Goal: Information Seeking & Learning: Compare options

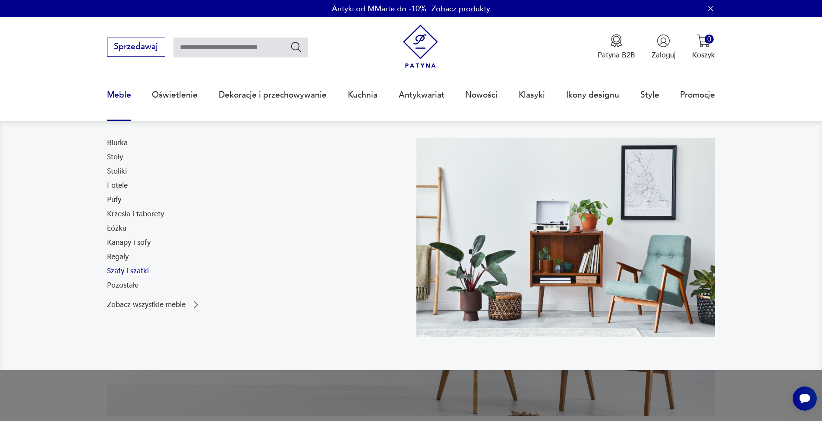
click at [121, 273] on link "Szafy i szafki" at bounding box center [128, 271] width 42 height 10
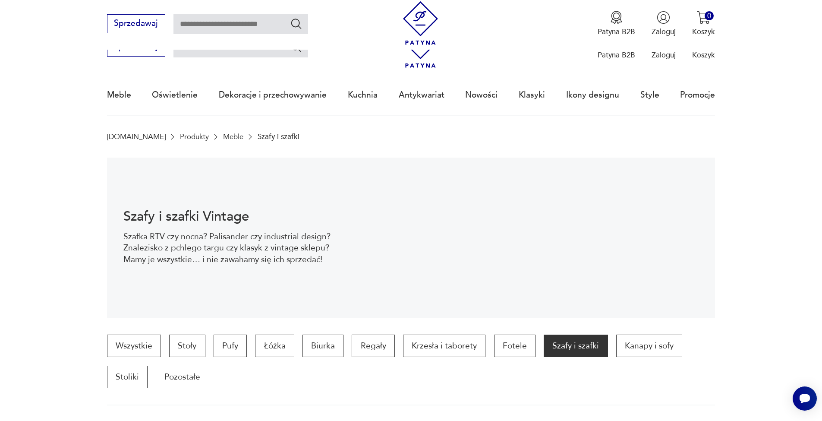
scroll to position [308, 0]
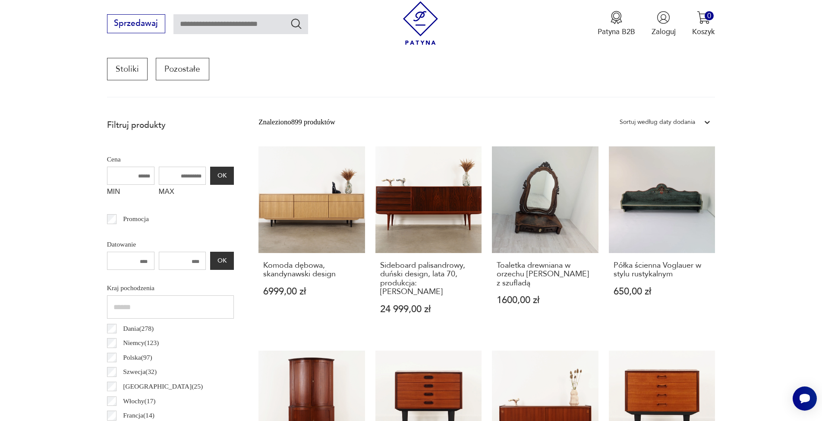
click at [700, 119] on div at bounding box center [707, 122] width 16 height 16
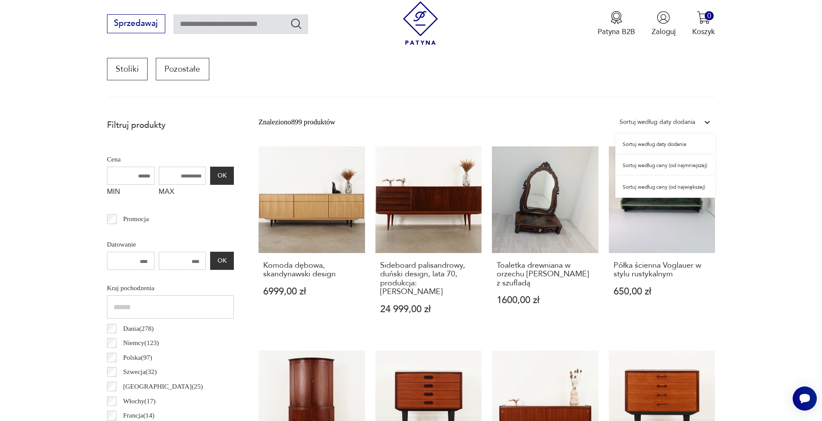
click at [685, 165] on div "Sortuj według ceny (od najmniejszej)" at bounding box center [665, 165] width 100 height 22
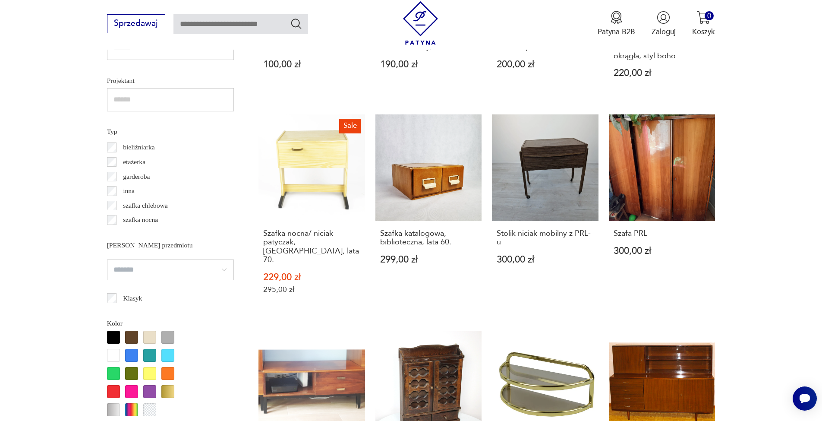
scroll to position [845, 0]
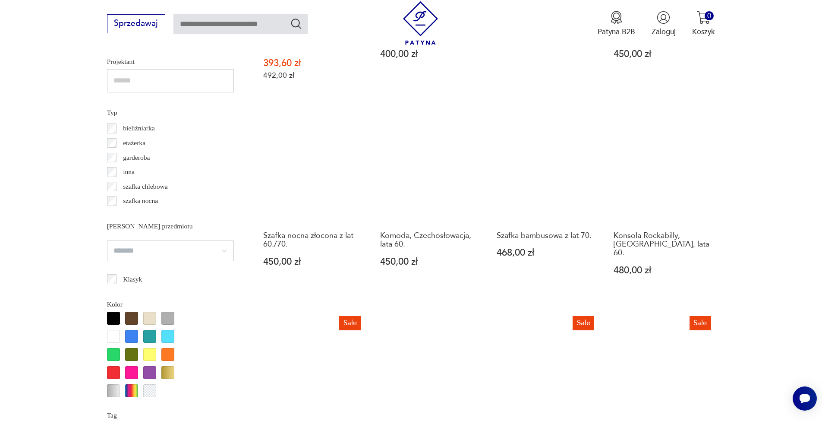
scroll to position [856, 0]
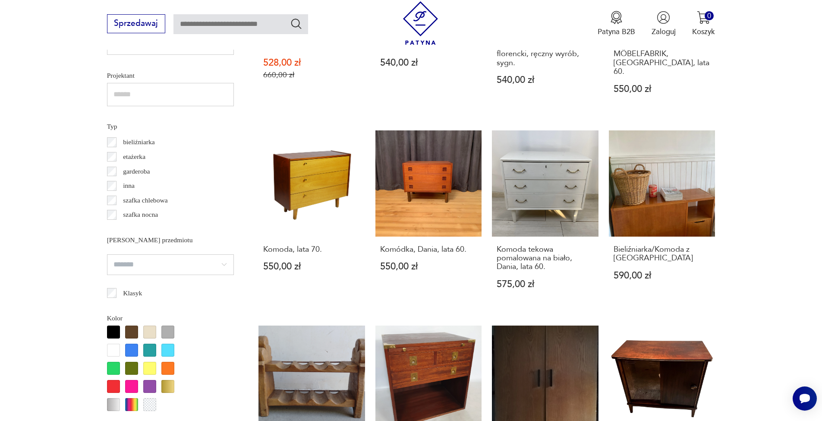
scroll to position [919, 0]
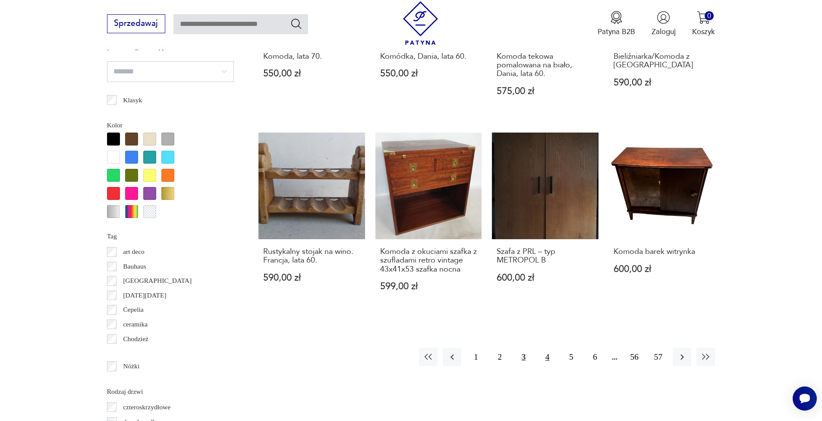
click at [544, 347] on button "4" at bounding box center [547, 356] width 19 height 19
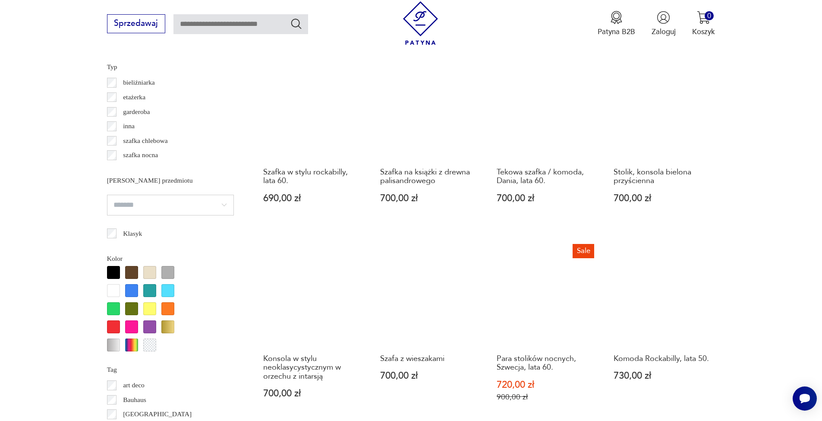
scroll to position [914, 0]
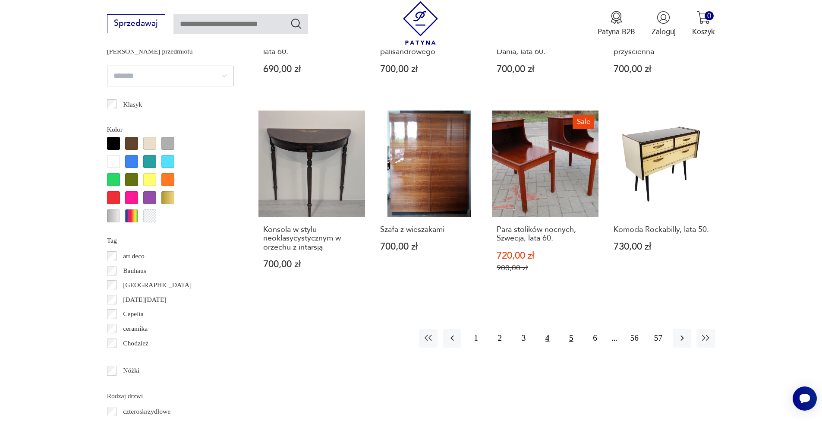
click at [567, 329] on button "5" at bounding box center [571, 338] width 19 height 19
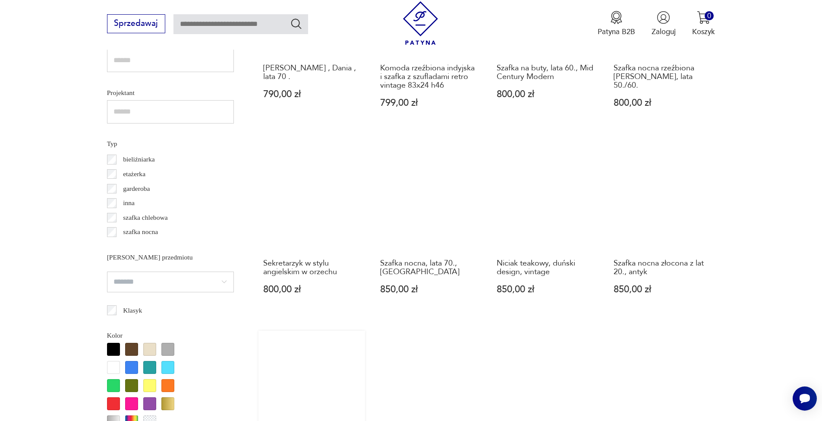
scroll to position [813, 0]
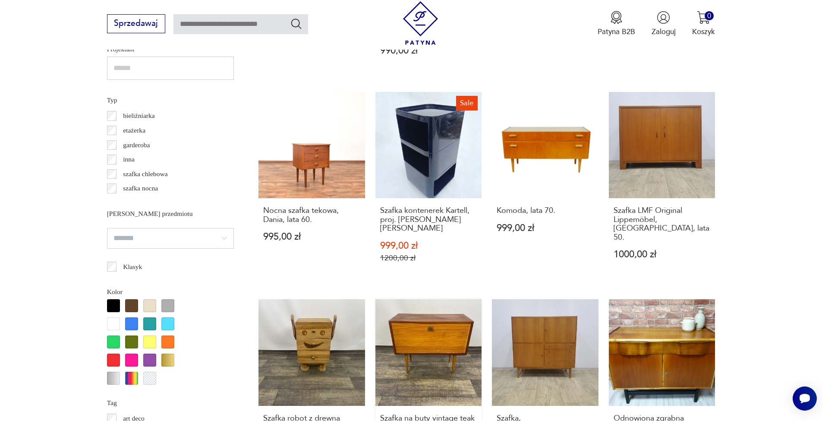
scroll to position [875, 0]
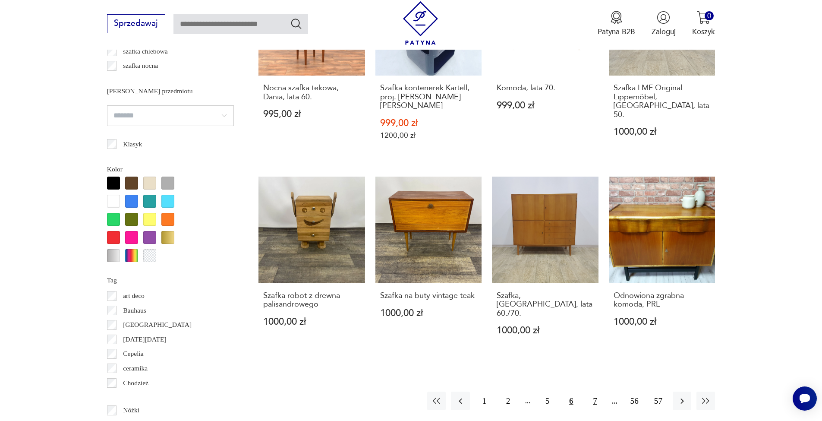
click at [590, 391] on button "7" at bounding box center [594, 400] width 19 height 19
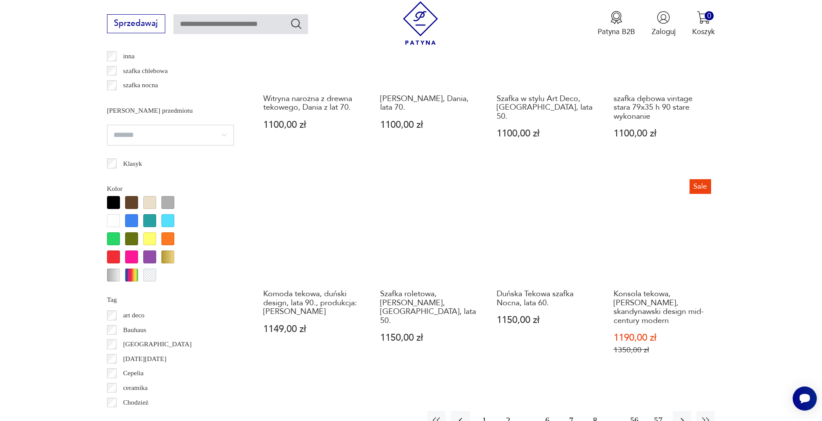
scroll to position [906, 0]
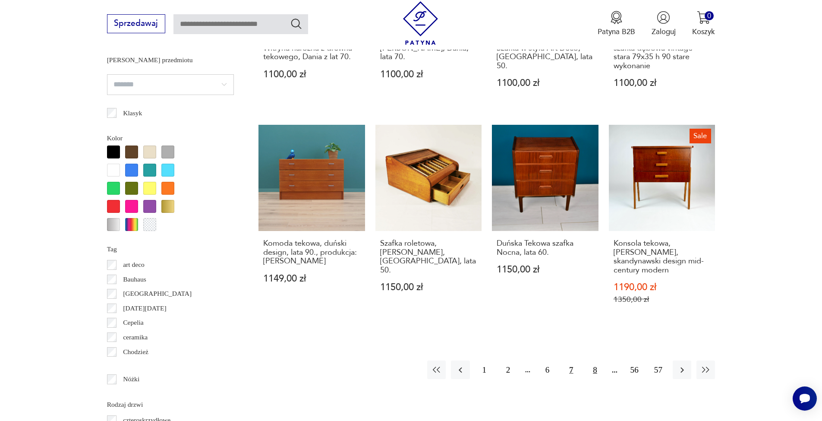
click at [598, 360] on button "8" at bounding box center [594, 369] width 19 height 19
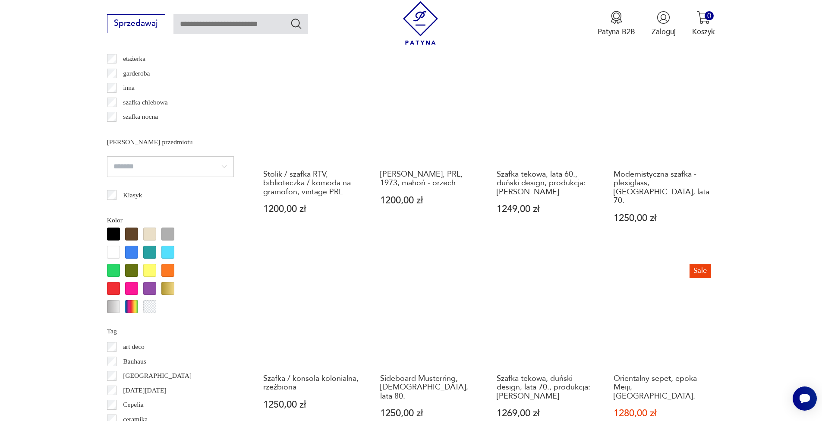
scroll to position [920, 0]
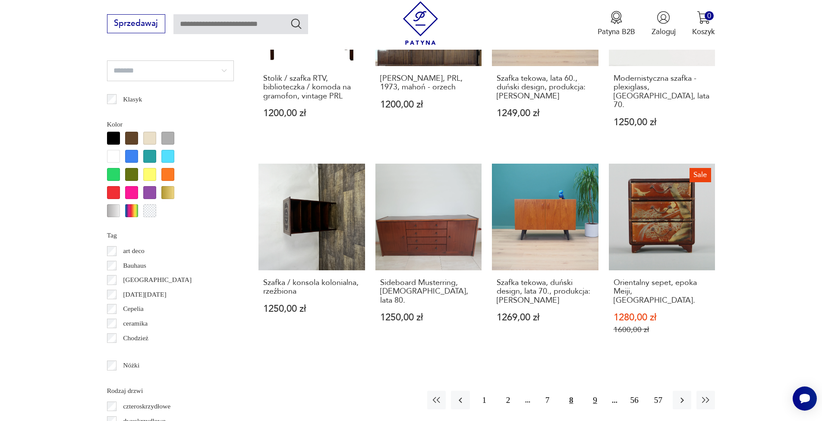
click at [594, 390] on button "9" at bounding box center [594, 399] width 19 height 19
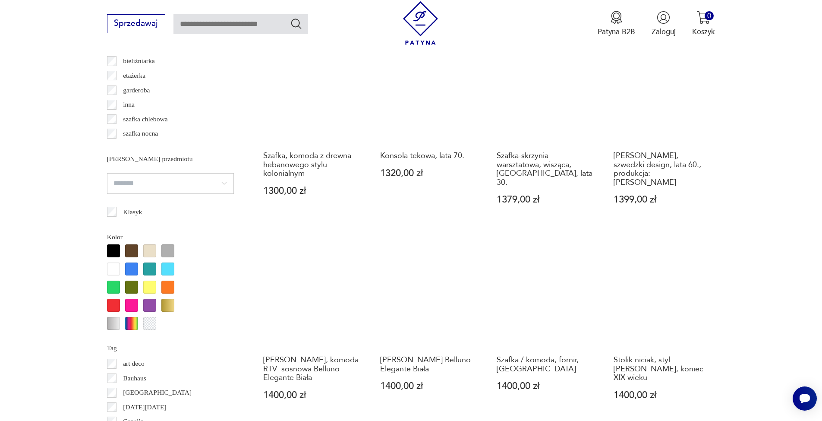
scroll to position [858, 0]
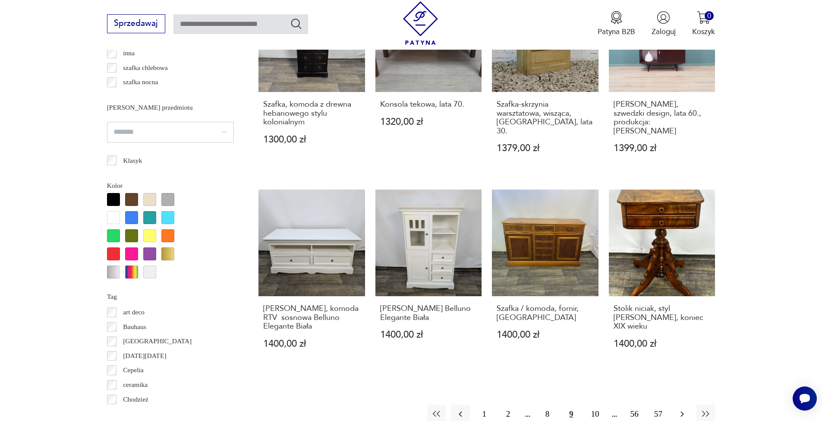
click at [681, 408] on icon "button" at bounding box center [682, 413] width 10 height 10
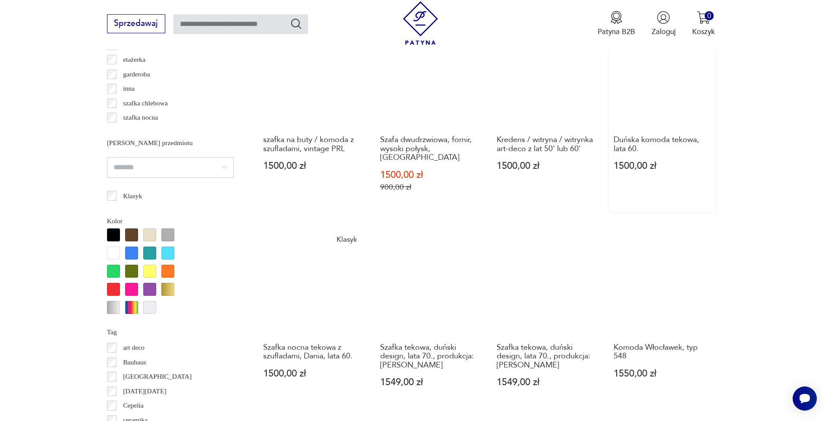
scroll to position [870, 0]
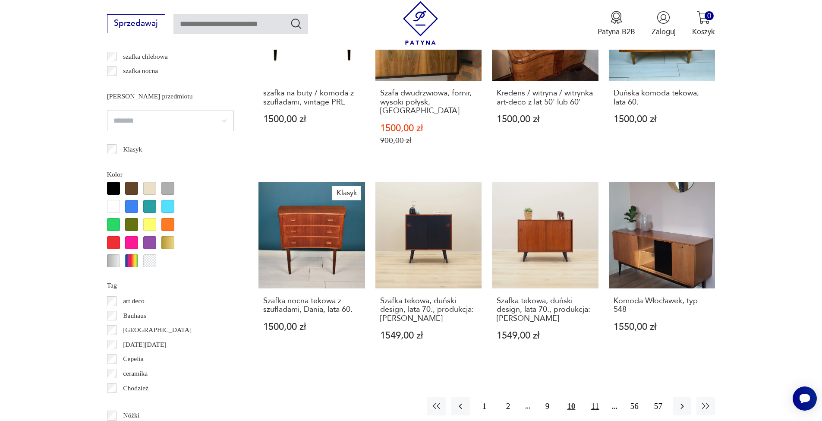
click at [594, 396] on button "11" at bounding box center [594, 405] width 19 height 19
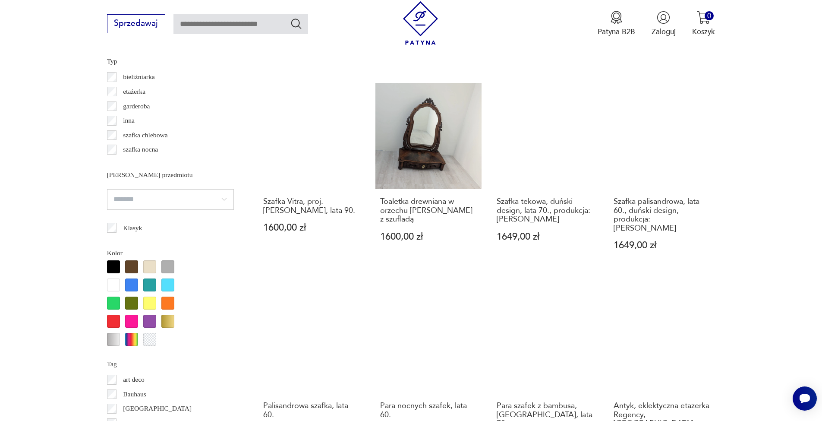
scroll to position [844, 0]
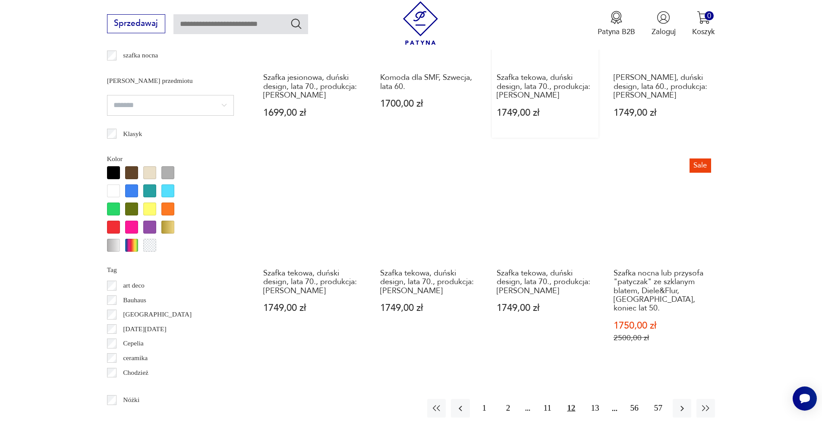
scroll to position [953, 0]
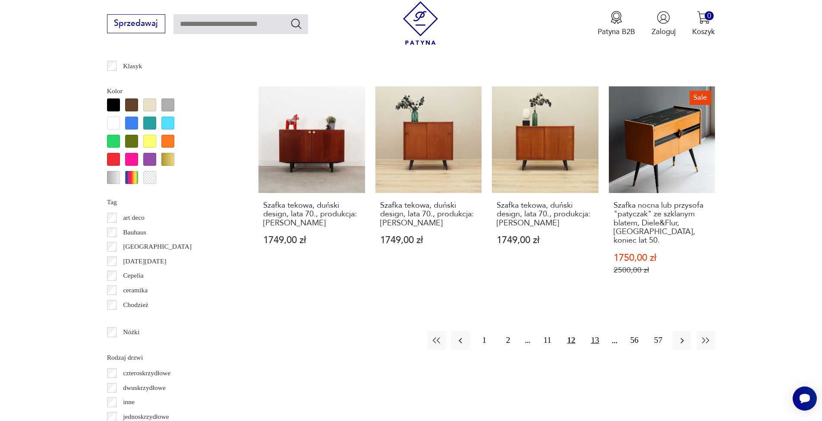
click at [592, 331] on button "13" at bounding box center [594, 340] width 19 height 19
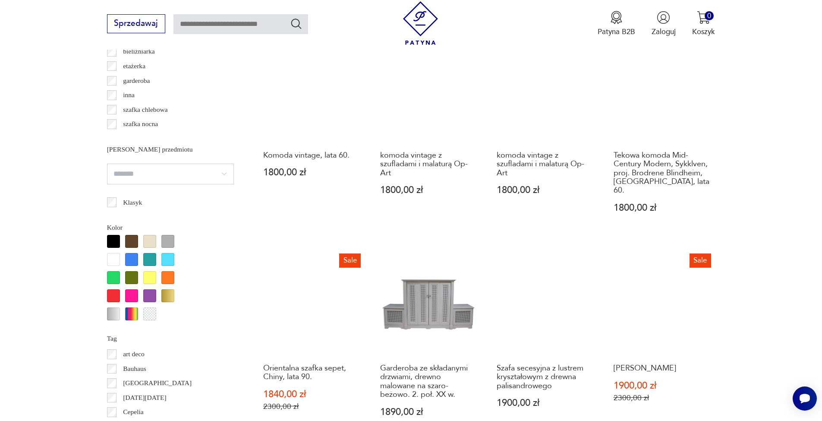
scroll to position [807, 0]
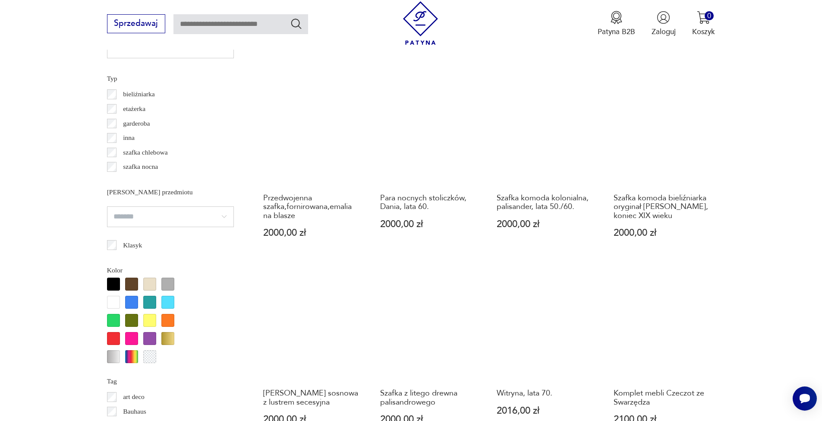
scroll to position [829, 0]
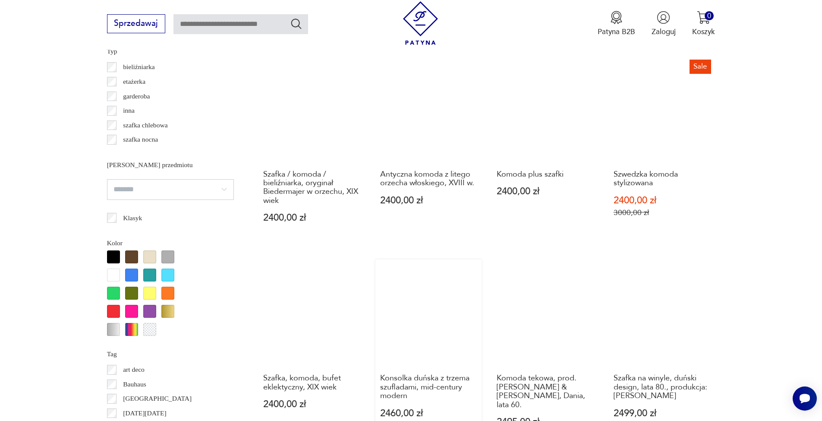
scroll to position [842, 0]
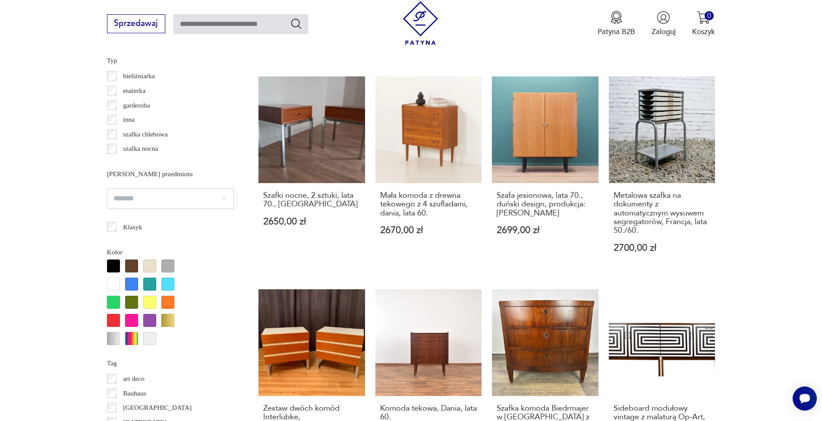
scroll to position [910, 0]
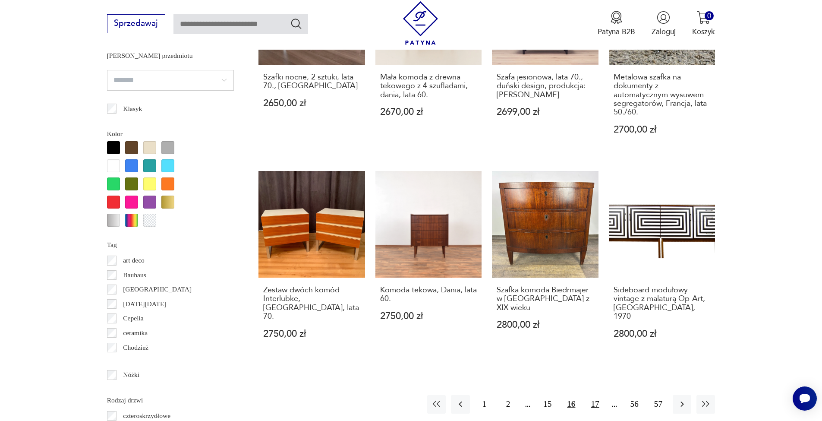
click at [594, 395] on button "17" at bounding box center [594, 404] width 19 height 19
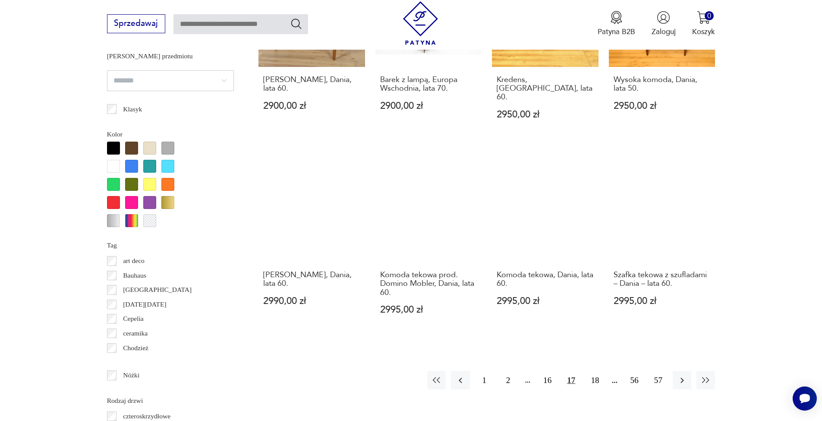
scroll to position [985, 0]
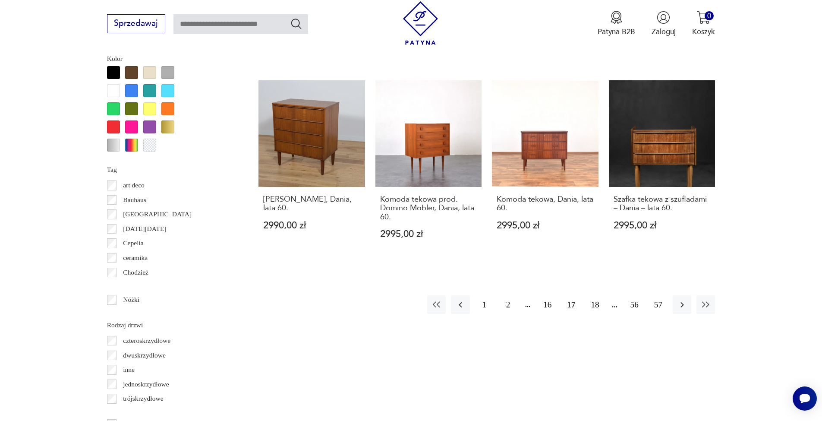
click at [597, 295] on button "18" at bounding box center [594, 304] width 19 height 19
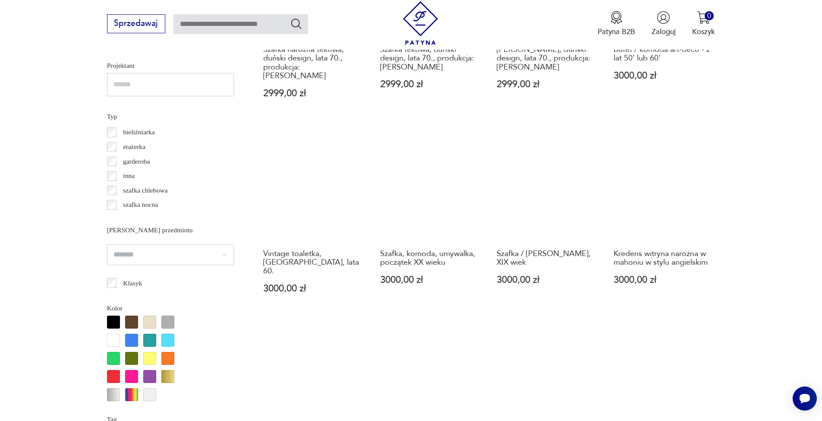
scroll to position [863, 0]
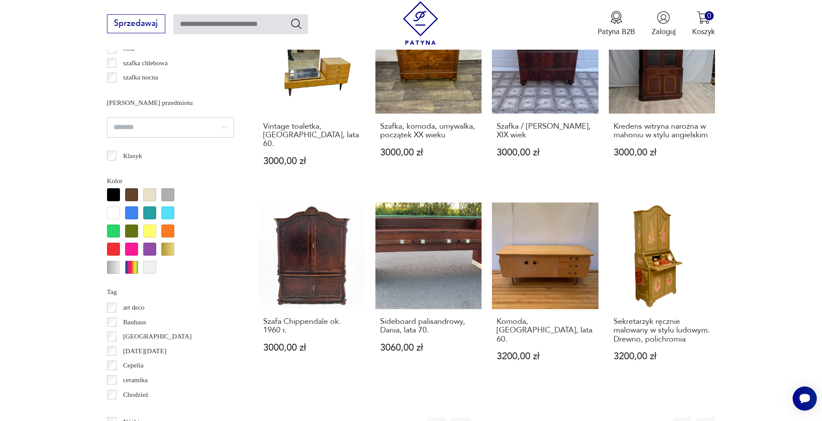
click at [602, 417] on button "19" at bounding box center [594, 426] width 19 height 19
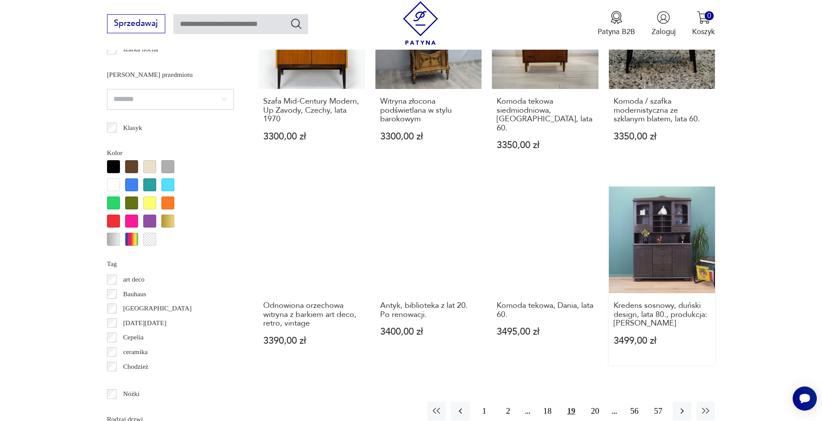
scroll to position [960, 0]
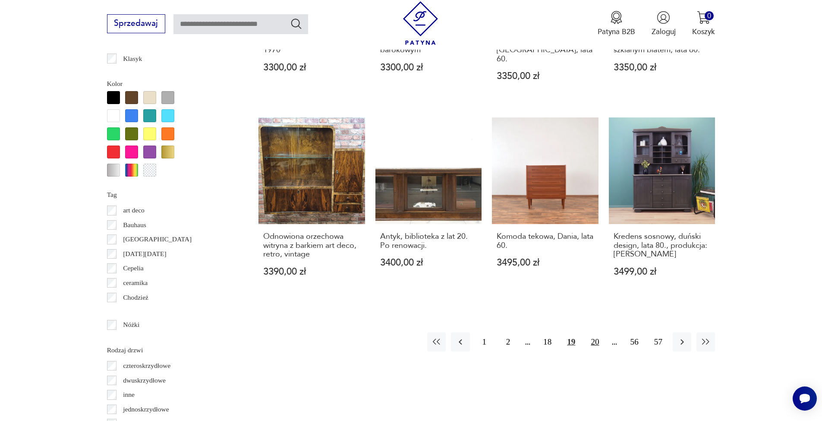
click at [597, 332] on button "20" at bounding box center [594, 341] width 19 height 19
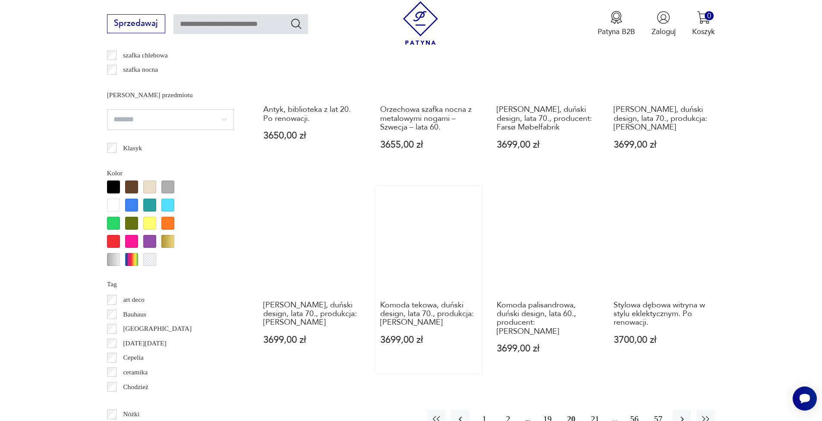
scroll to position [948, 0]
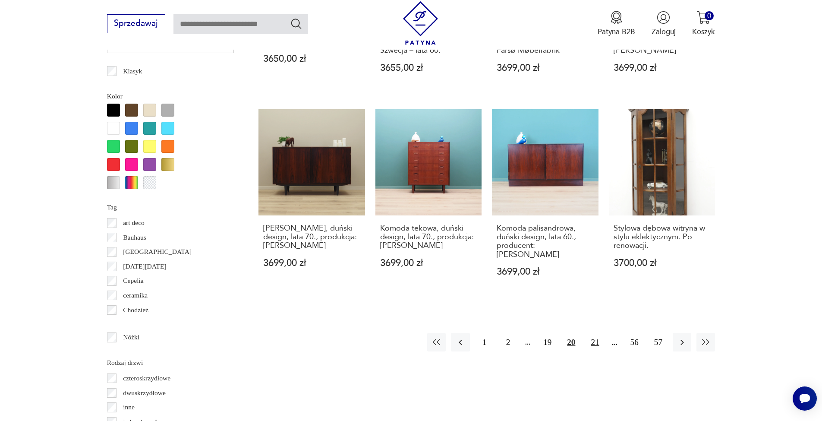
click at [601, 333] on button "21" at bounding box center [594, 342] width 19 height 19
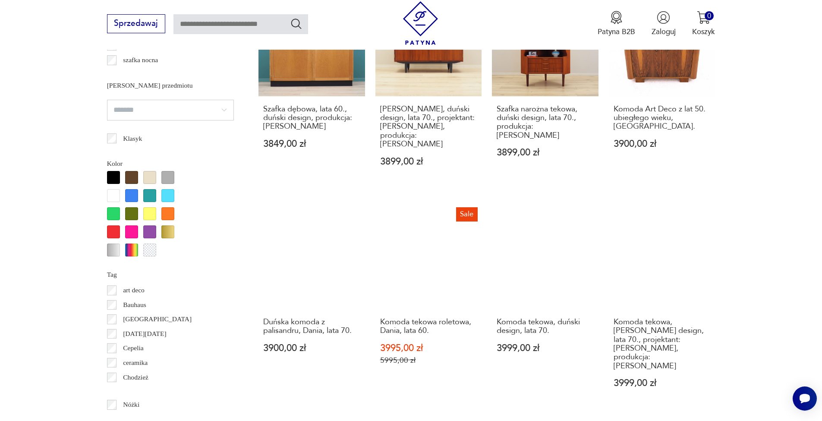
scroll to position [933, 0]
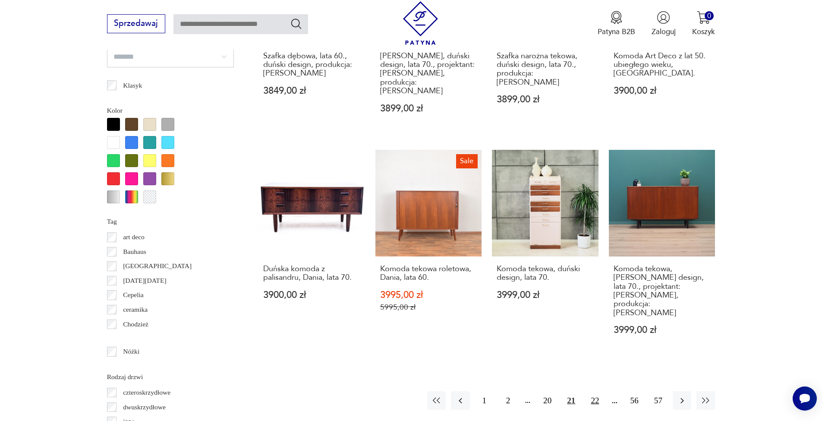
click at [600, 391] on button "22" at bounding box center [594, 400] width 19 height 19
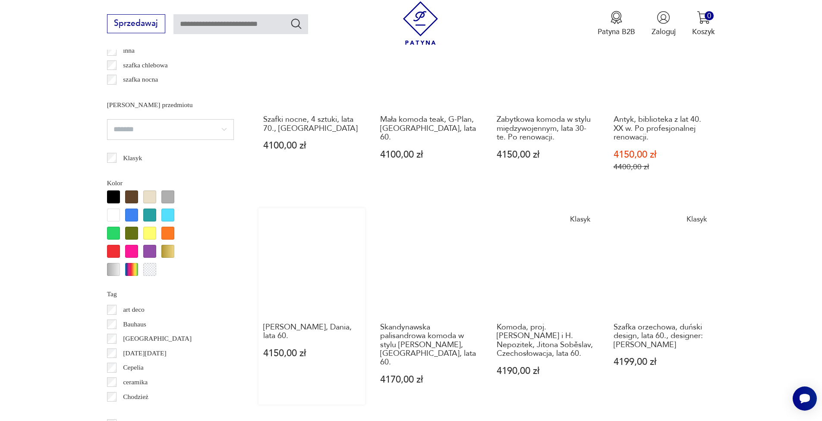
scroll to position [976, 0]
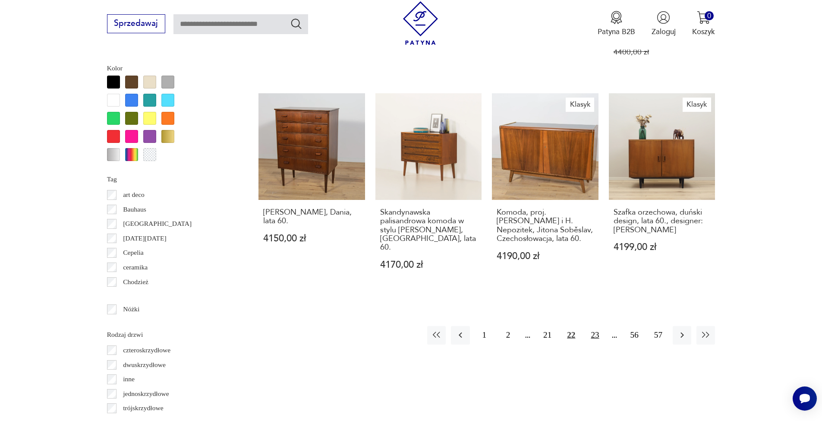
click at [594, 326] on button "23" at bounding box center [594, 335] width 19 height 19
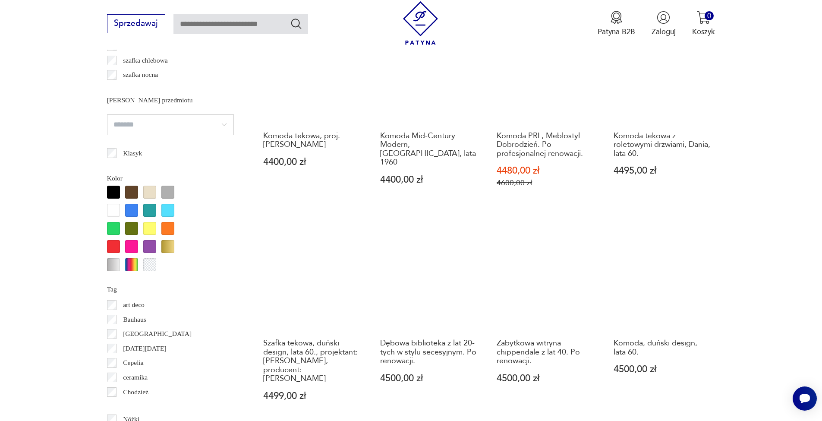
scroll to position [914, 0]
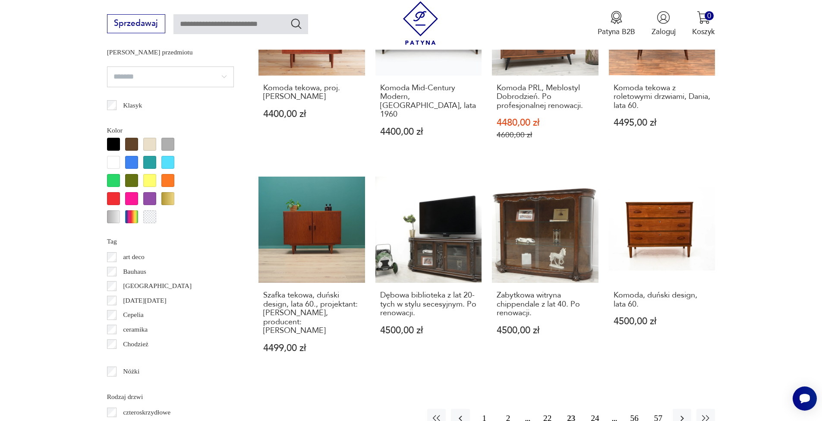
click at [591, 408] on button "24" at bounding box center [594, 417] width 19 height 19
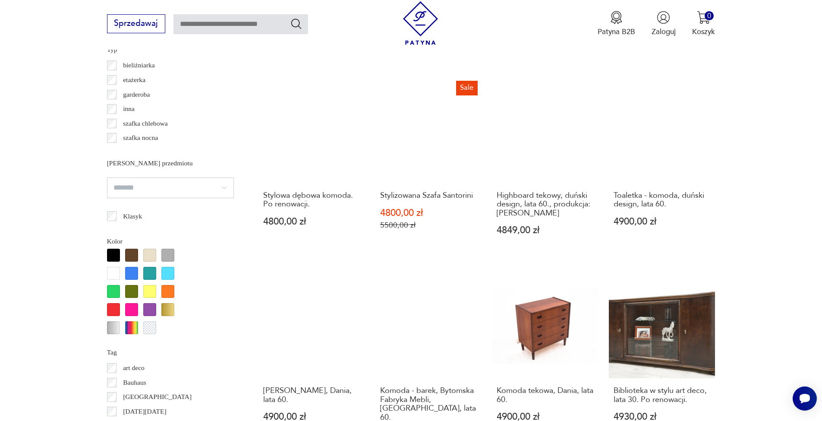
scroll to position [843, 0]
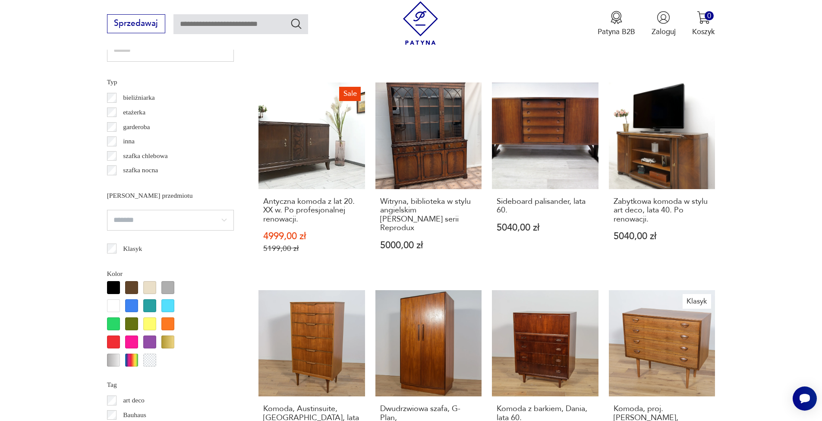
scroll to position [890, 0]
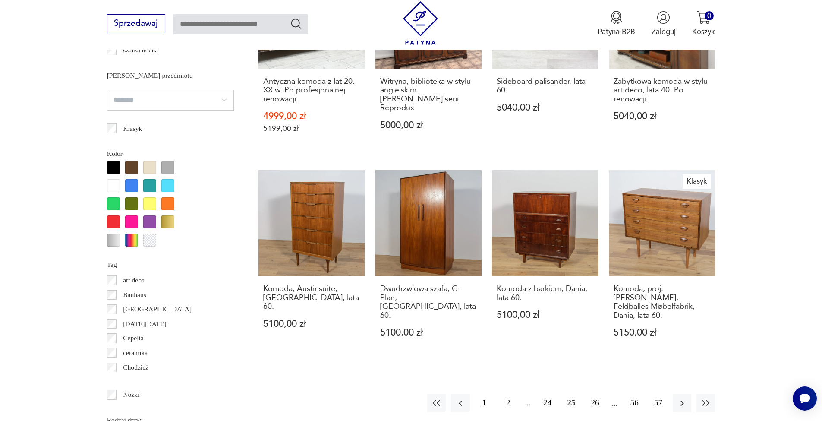
click at [588, 393] on button "26" at bounding box center [594, 402] width 19 height 19
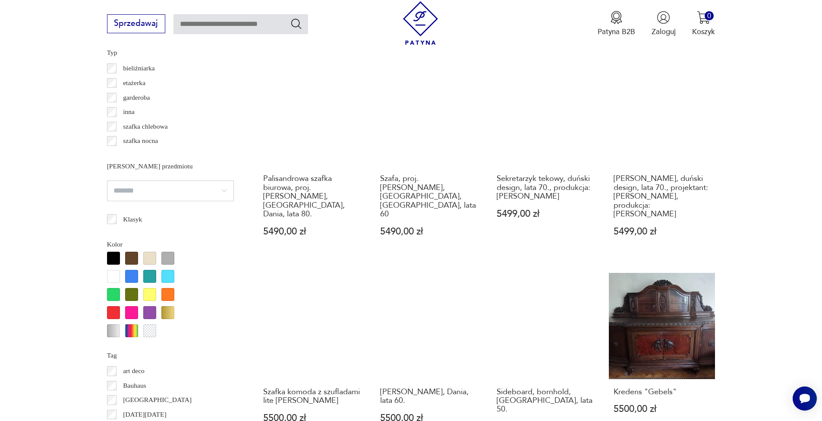
scroll to position [1003, 0]
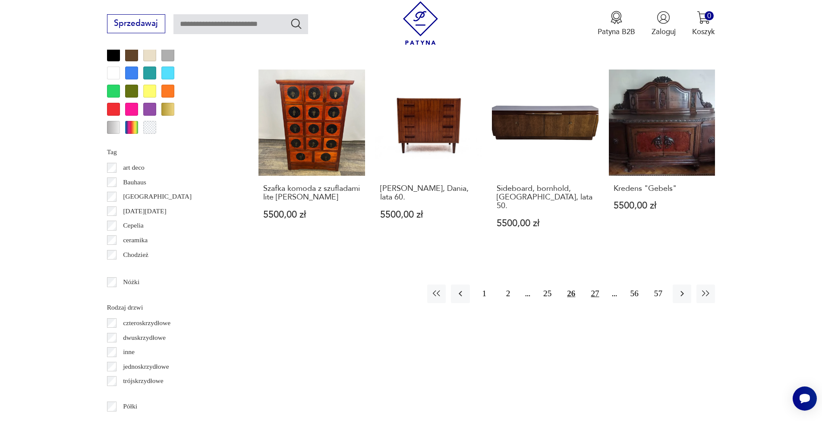
click at [599, 284] on button "27" at bounding box center [594, 293] width 19 height 19
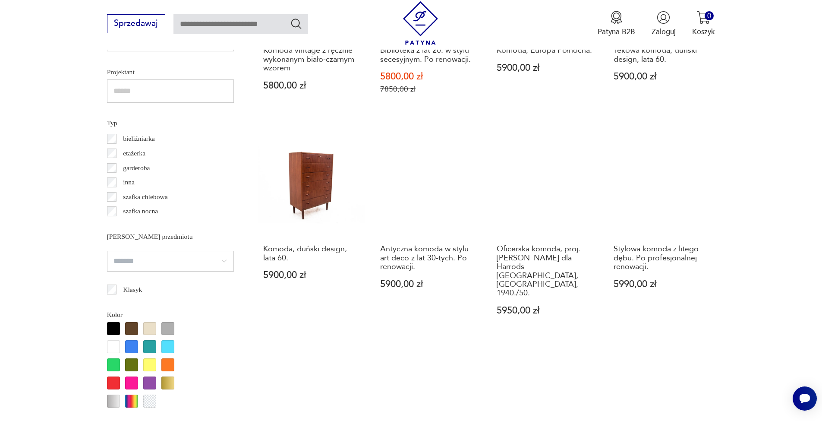
scroll to position [219, 0]
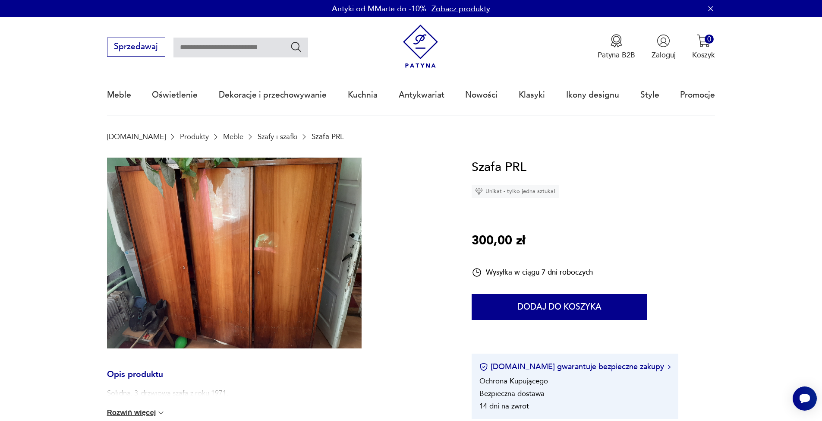
scroll to position [60, 0]
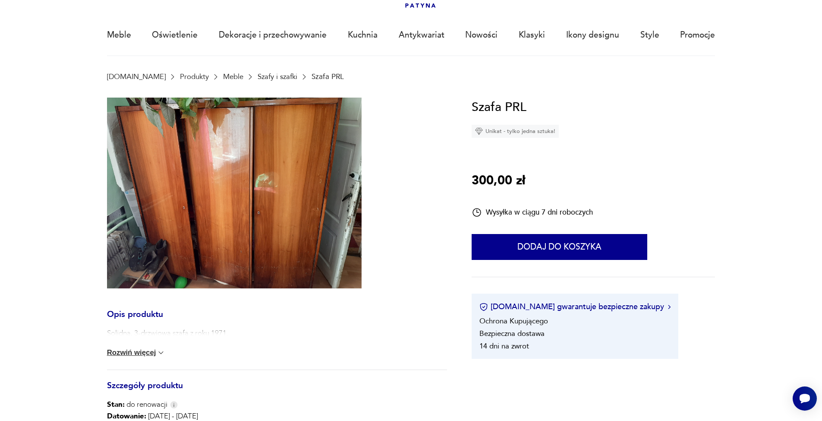
click at [131, 357] on div "Solidna, 3-drzwiowa szafa z roku 1971. Rozwiń więcej" at bounding box center [277, 348] width 340 height 41
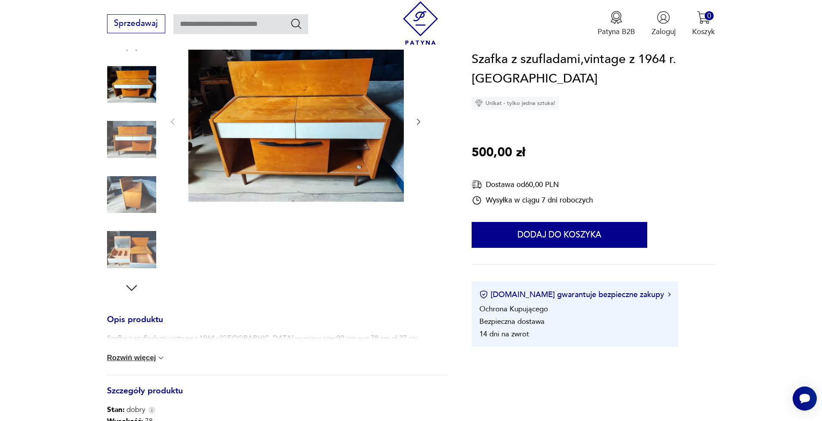
scroll to position [176, 0]
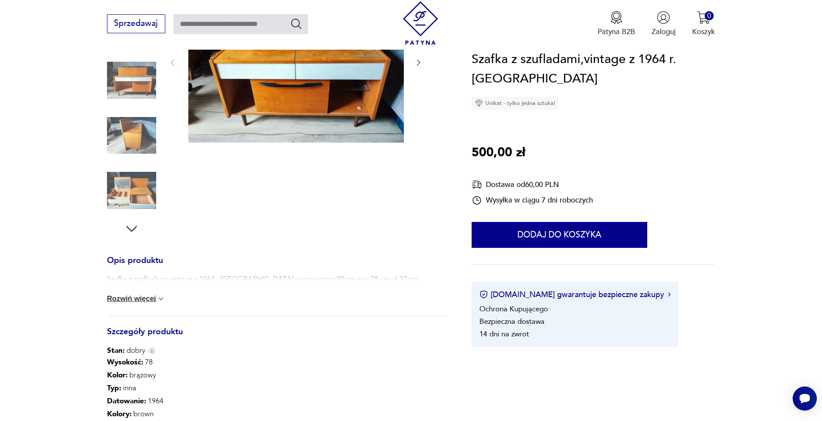
click at [132, 226] on icon "button" at bounding box center [132, 229] width 16 height 16
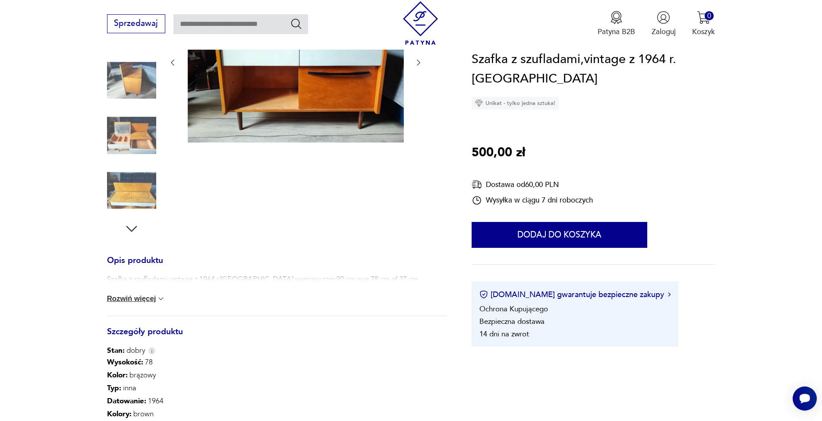
click at [141, 193] on img at bounding box center [131, 190] width 49 height 49
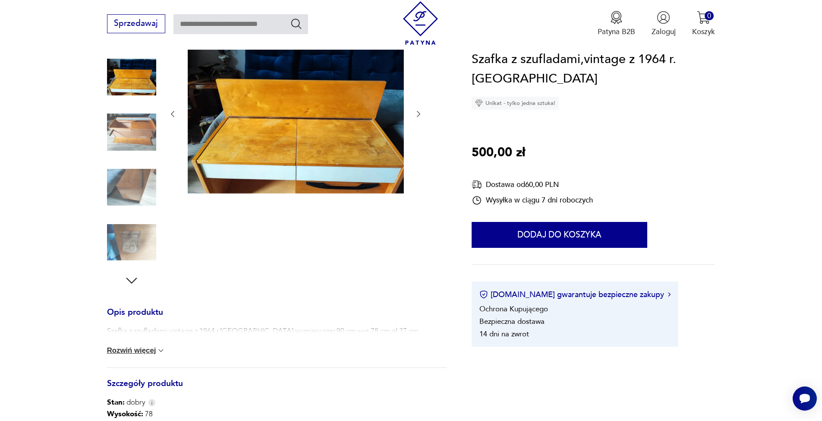
scroll to position [0, 0]
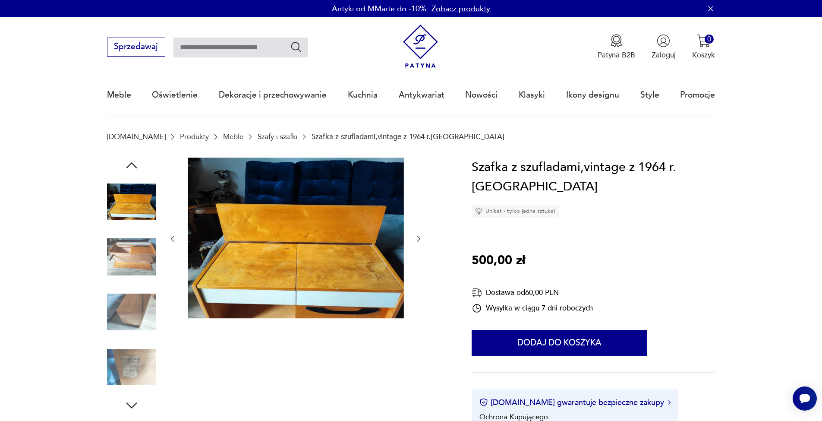
click at [118, 204] on img at bounding box center [131, 201] width 49 height 49
click at [129, 242] on img at bounding box center [131, 256] width 49 height 49
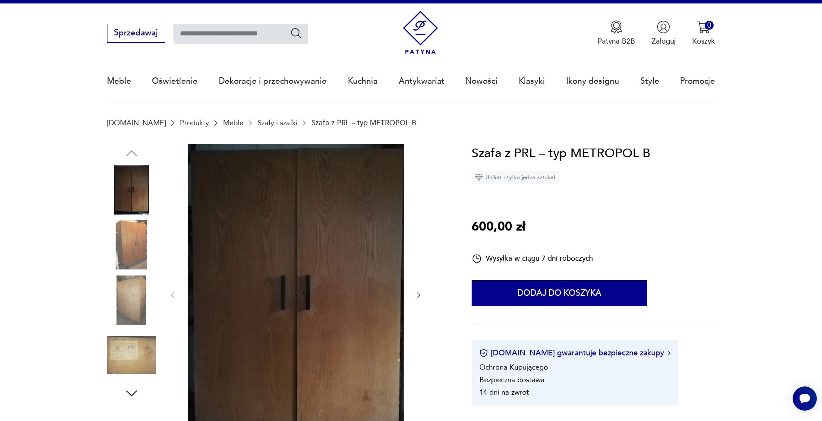
scroll to position [16, 0]
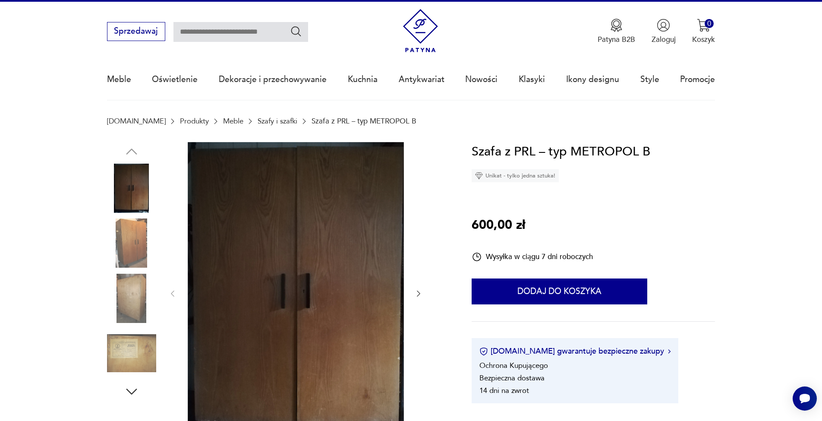
click at [123, 232] on img at bounding box center [131, 242] width 49 height 49
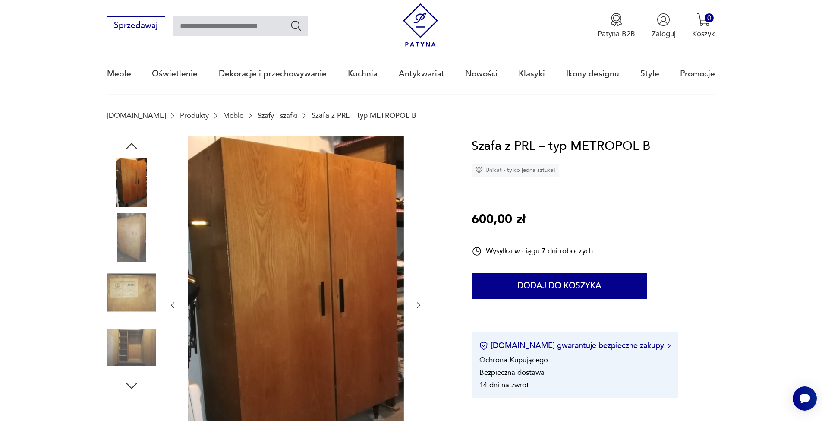
scroll to position [31, 0]
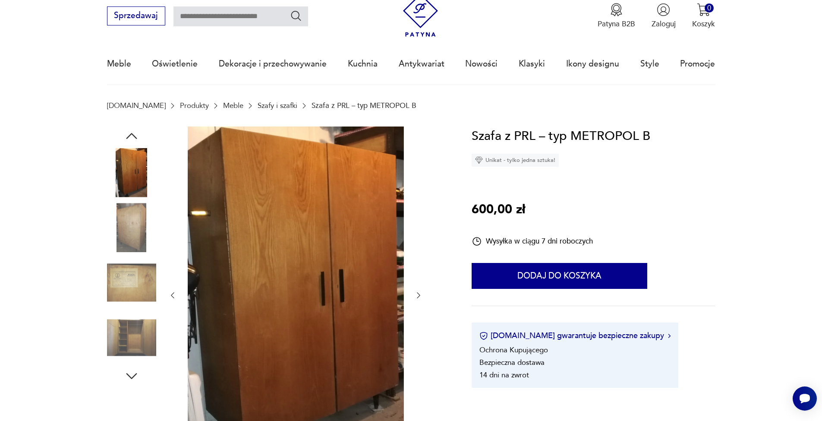
click at [144, 342] on img at bounding box center [131, 337] width 49 height 49
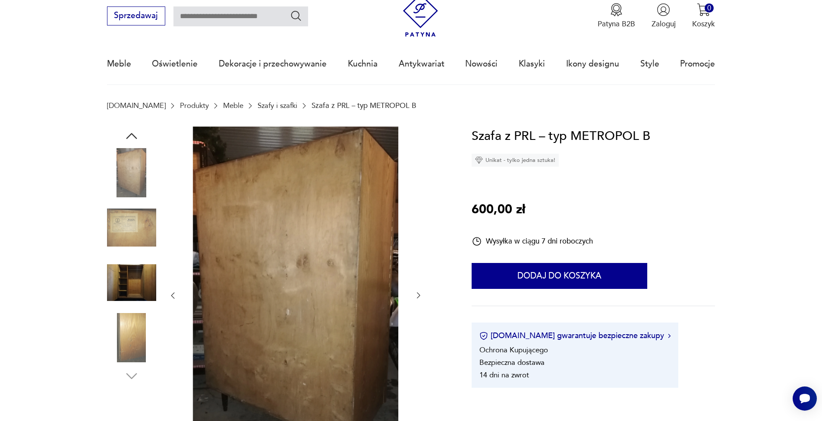
click at [137, 343] on img at bounding box center [131, 337] width 49 height 49
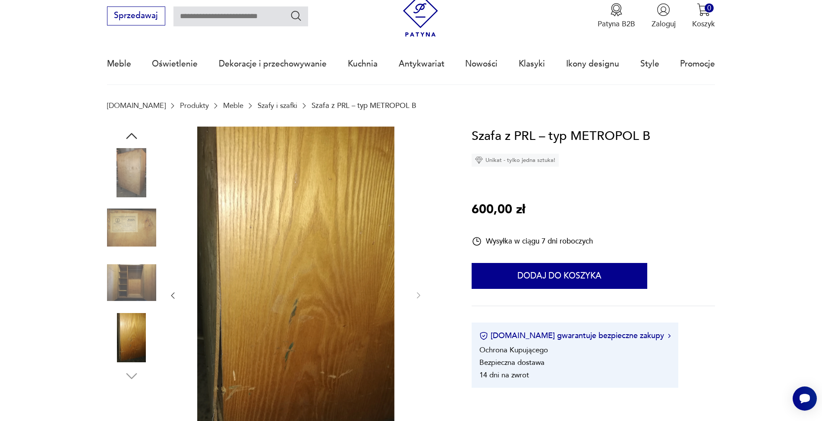
click at [130, 345] on img at bounding box center [131, 337] width 49 height 49
click at [132, 166] on img at bounding box center [131, 172] width 49 height 49
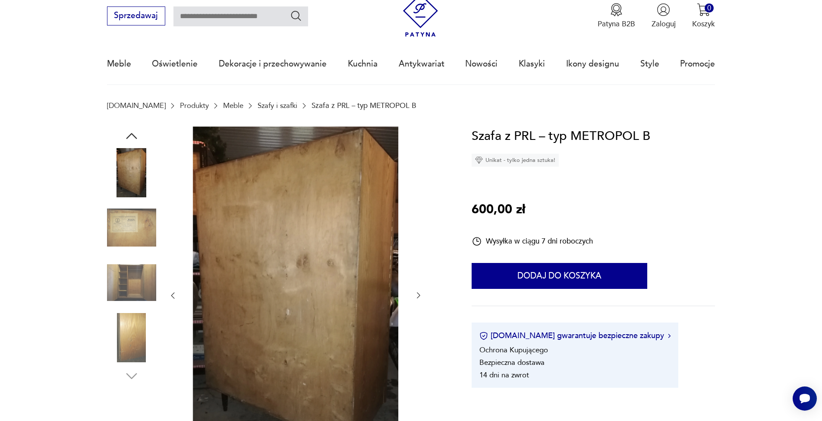
click at [136, 139] on icon "button" at bounding box center [132, 136] width 16 height 16
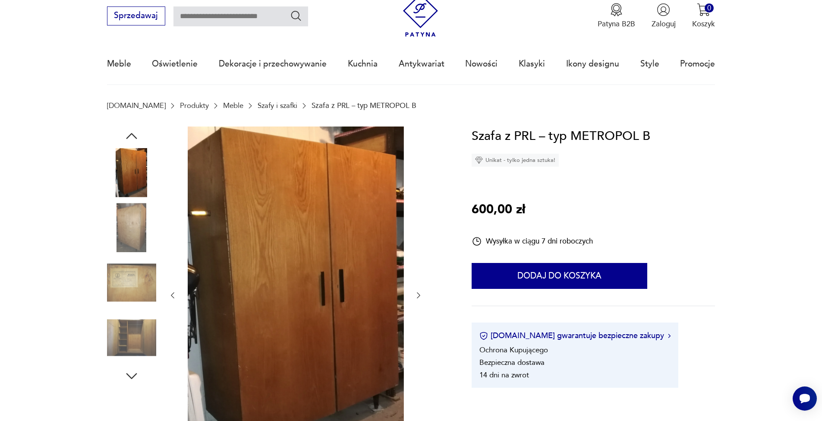
click at [135, 177] on img at bounding box center [131, 172] width 49 height 49
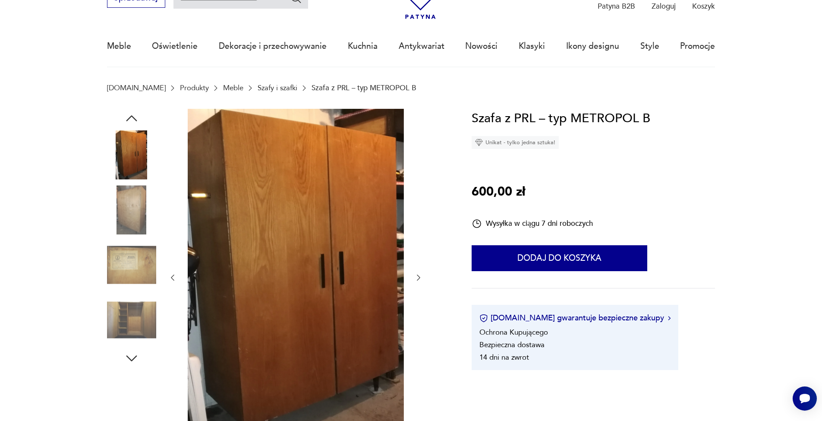
scroll to position [62, 0]
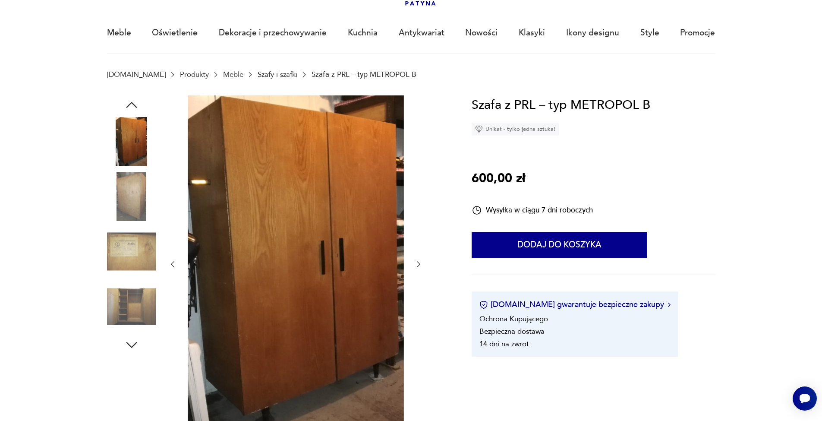
click at [136, 310] on img at bounding box center [131, 306] width 49 height 49
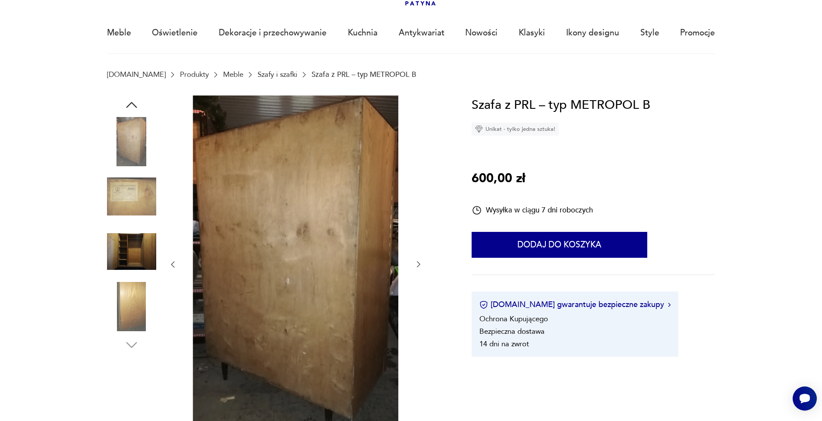
click at [138, 263] on img at bounding box center [131, 251] width 49 height 49
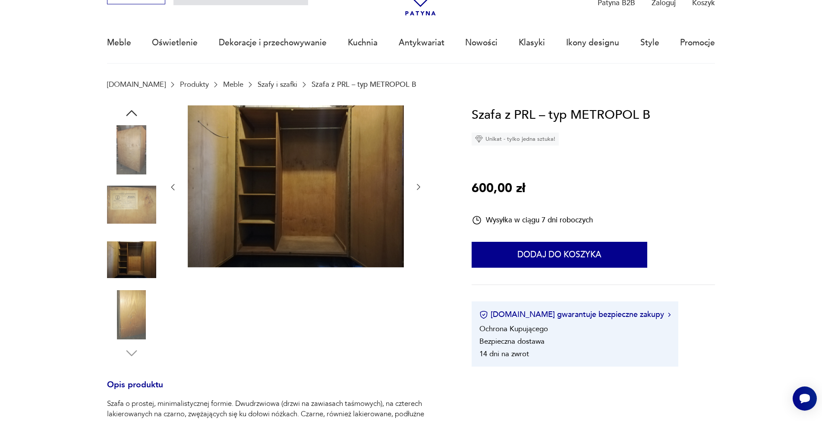
scroll to position [12, 0]
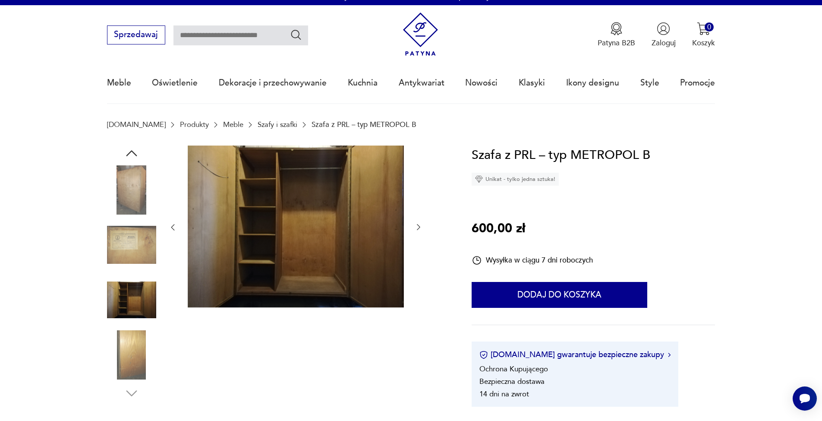
click at [130, 186] on img at bounding box center [131, 189] width 49 height 49
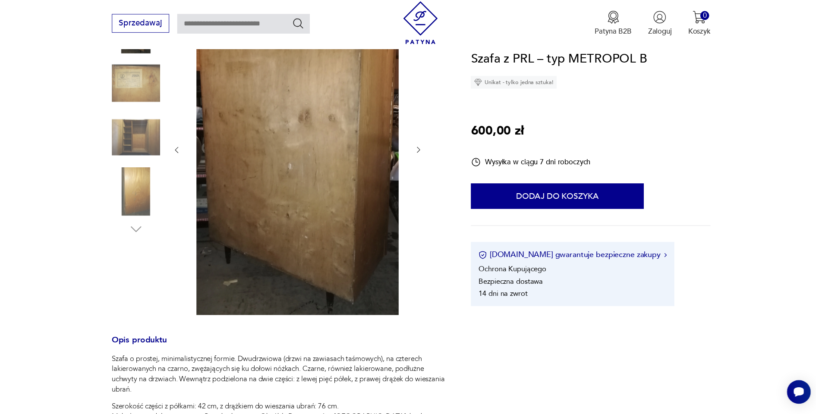
scroll to position [0, 0]
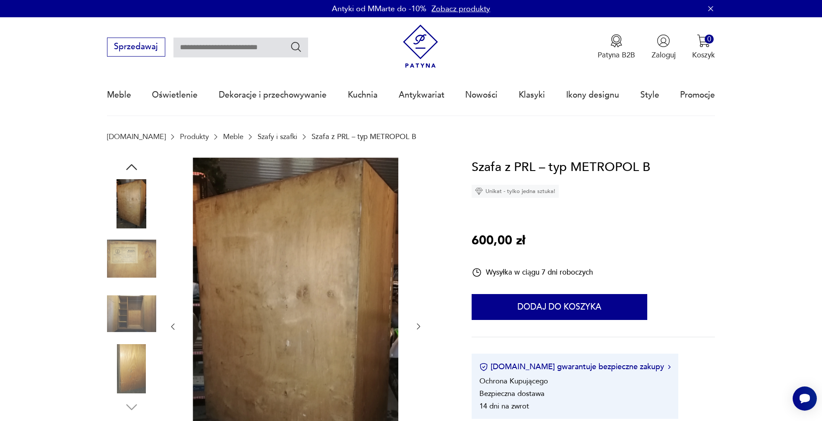
click at [150, 276] on img at bounding box center [131, 258] width 49 height 49
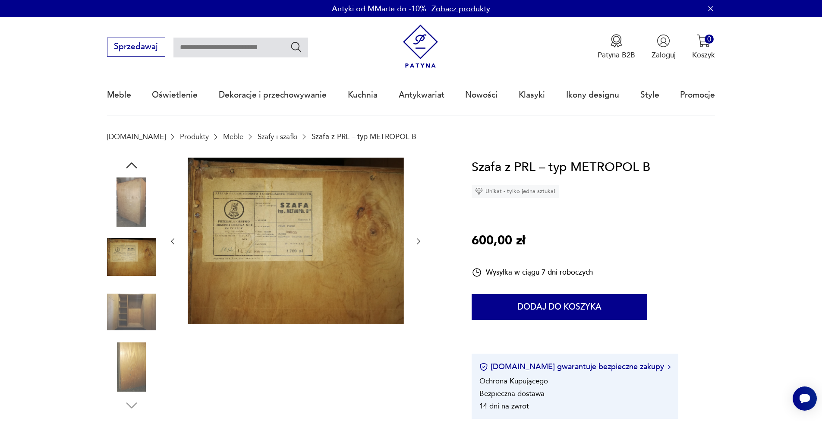
click at [148, 332] on img at bounding box center [131, 311] width 49 height 49
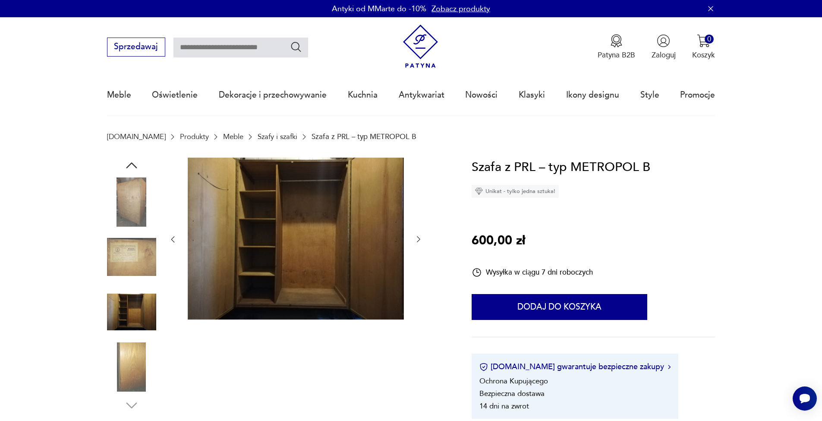
click at [133, 167] on icon "button" at bounding box center [132, 165] width 16 height 16
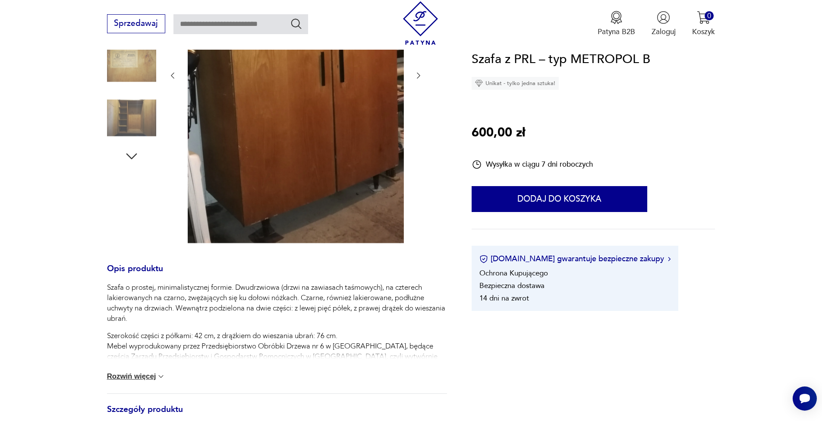
scroll to position [254, 0]
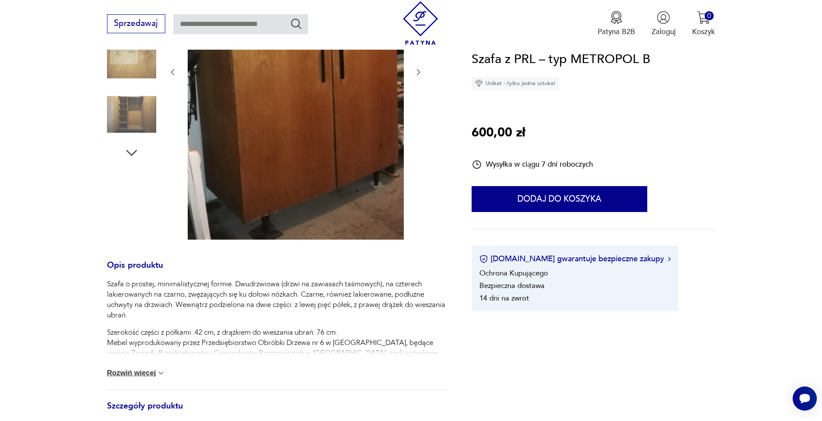
click at [140, 368] on button "Rozwiń więcej" at bounding box center [136, 372] width 59 height 9
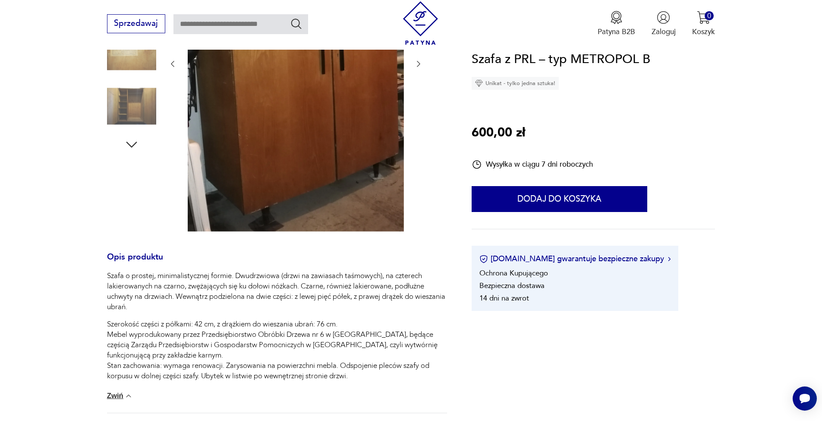
scroll to position [140, 0]
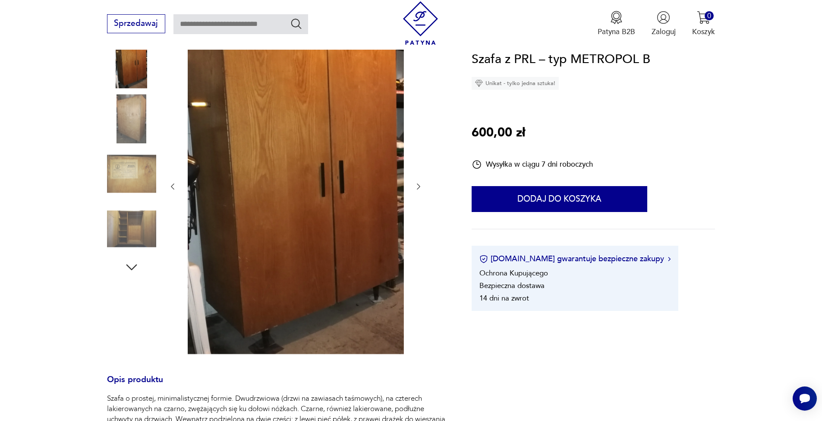
click at [133, 129] on img at bounding box center [131, 118] width 49 height 49
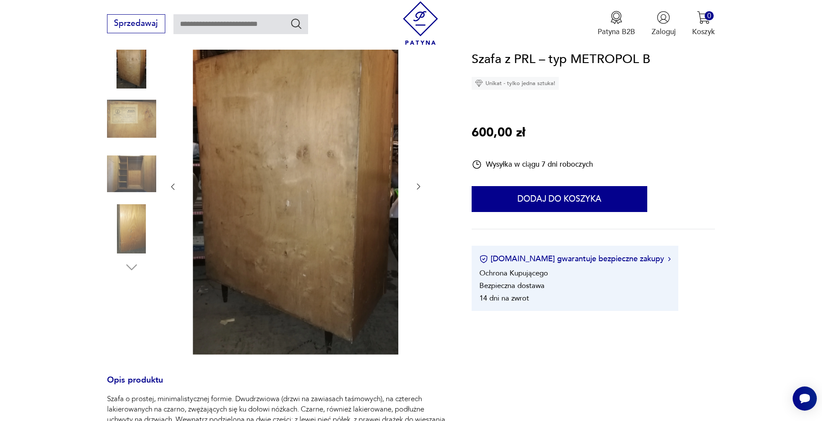
click at [139, 173] on img at bounding box center [131, 173] width 49 height 49
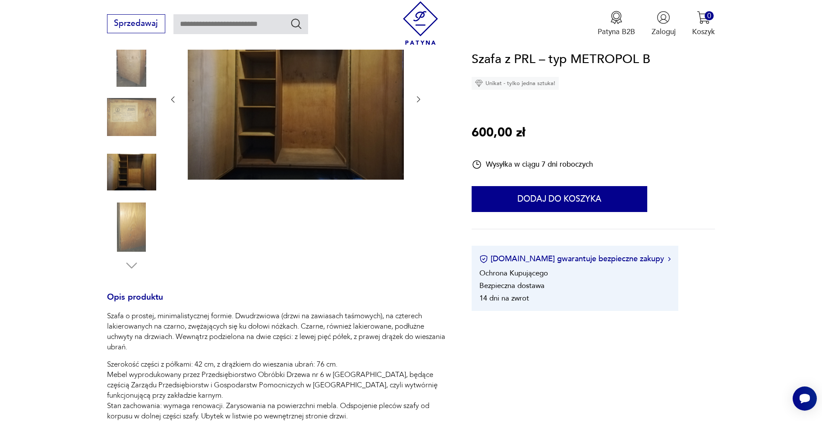
click at [134, 249] on img at bounding box center [131, 226] width 49 height 49
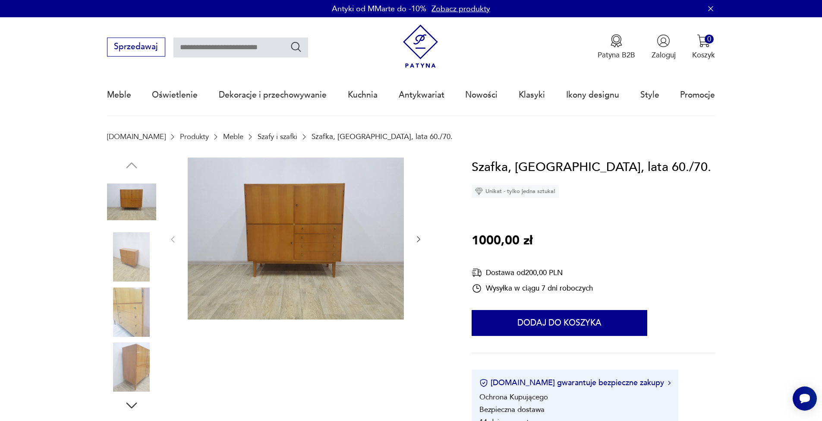
scroll to position [37, 0]
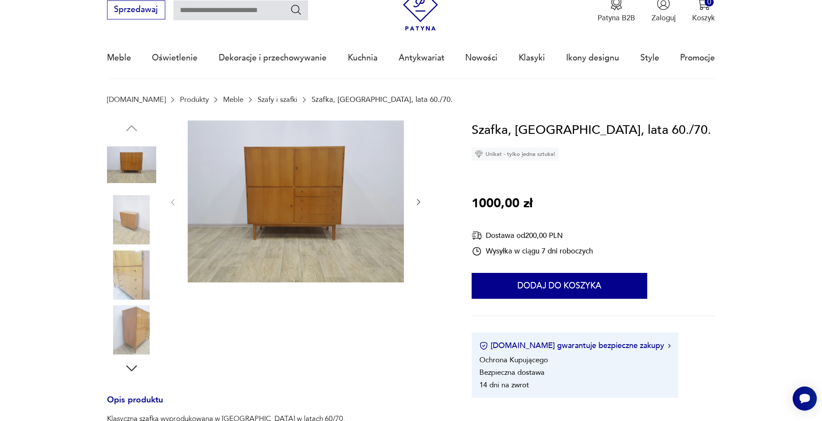
click at [138, 226] on img at bounding box center [131, 219] width 49 height 49
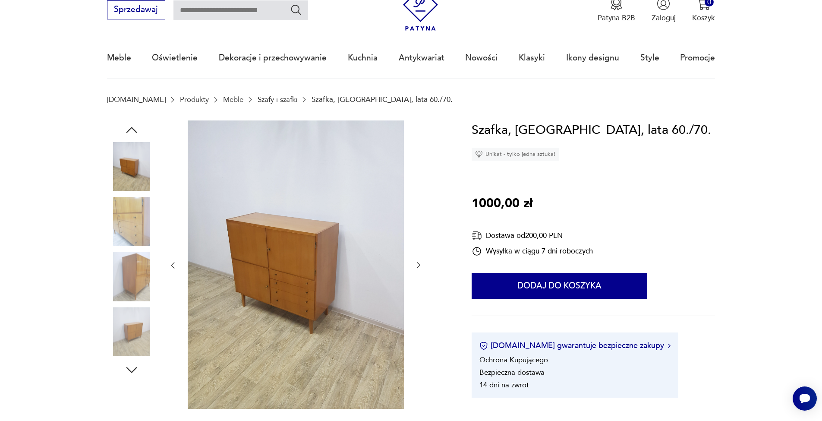
click at [130, 277] on img at bounding box center [131, 276] width 49 height 49
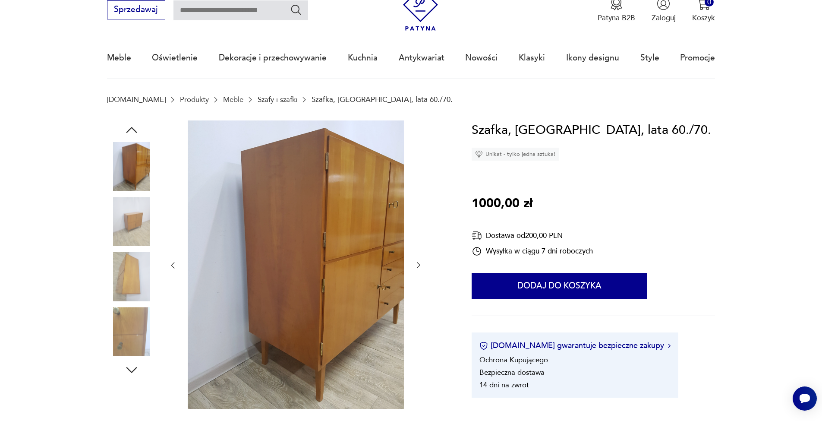
click at [131, 275] on img at bounding box center [131, 276] width 49 height 49
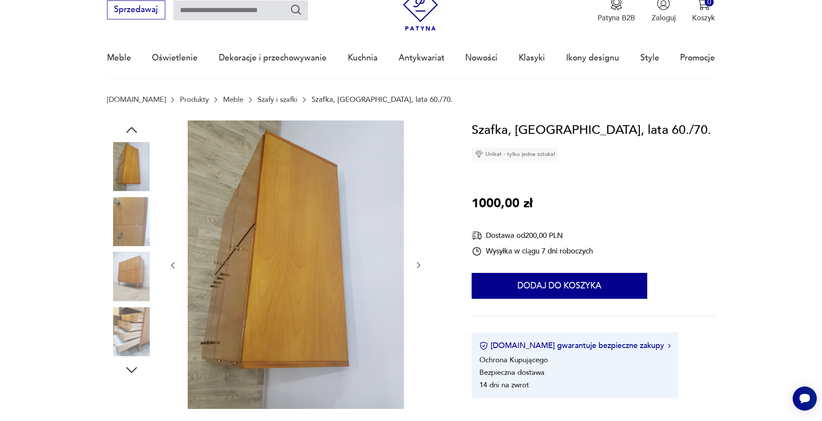
click at [140, 333] on img at bounding box center [131, 331] width 49 height 49
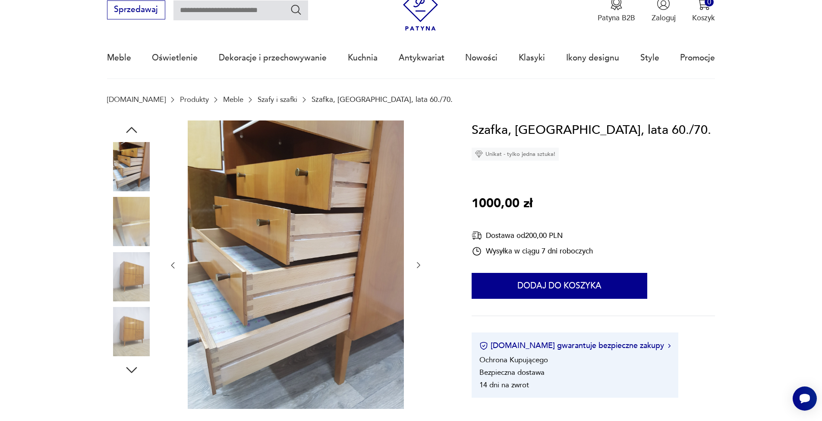
click at [131, 367] on icon "button" at bounding box center [132, 370] width 16 height 16
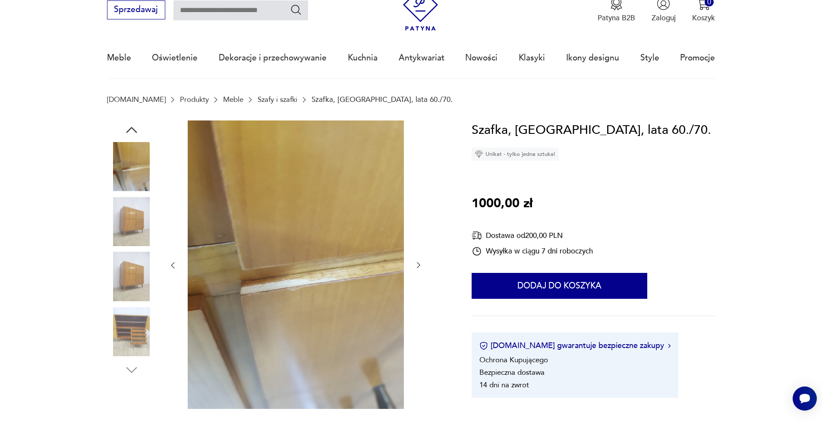
click at [137, 319] on img at bounding box center [131, 331] width 49 height 49
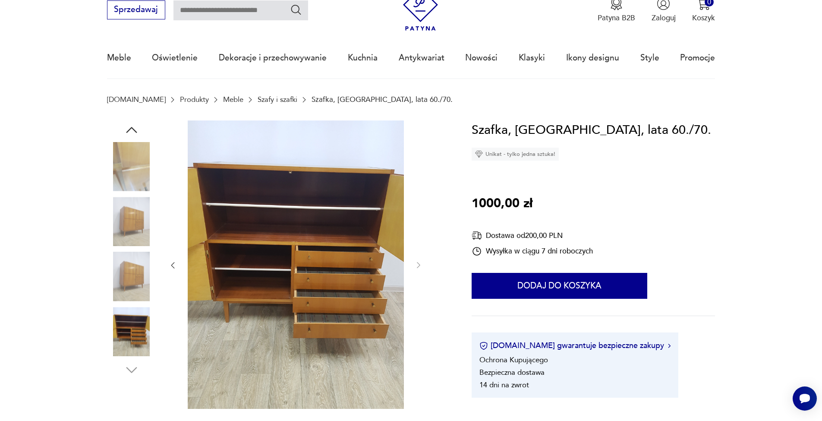
click at [132, 219] on img at bounding box center [131, 221] width 49 height 49
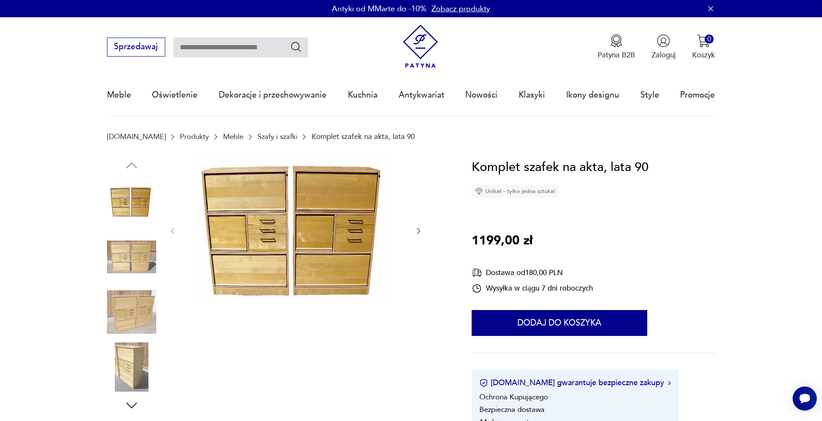
click at [130, 366] on img at bounding box center [131, 366] width 49 height 49
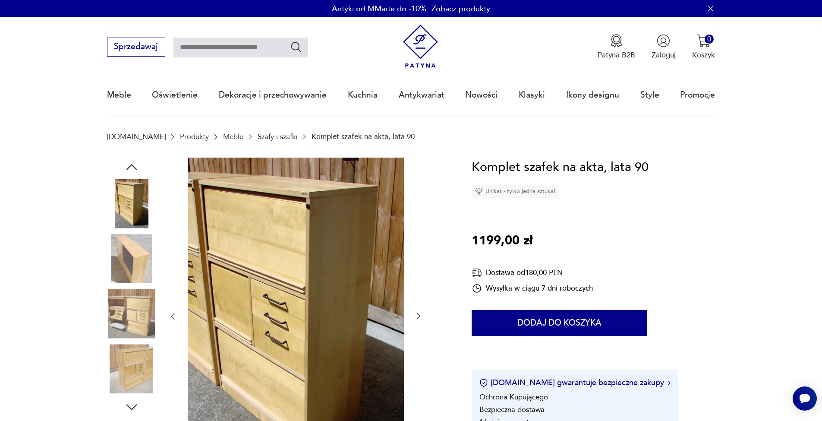
scroll to position [31, 0]
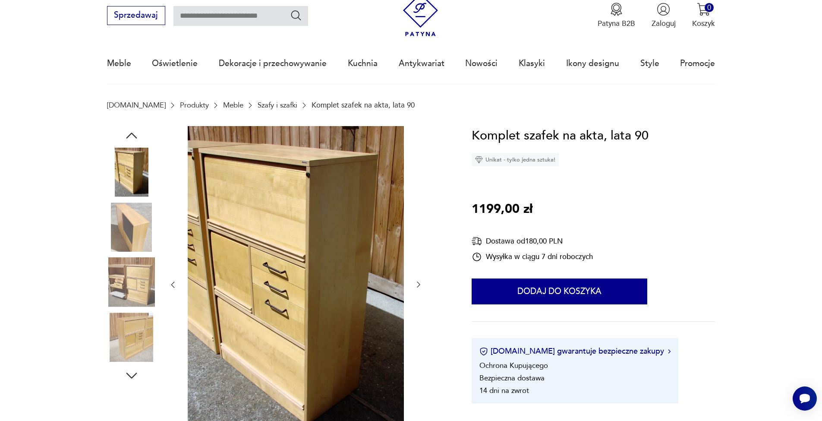
click at [135, 363] on div at bounding box center [131, 255] width 49 height 259
click at [133, 373] on icon "button" at bounding box center [132, 375] width 16 height 16
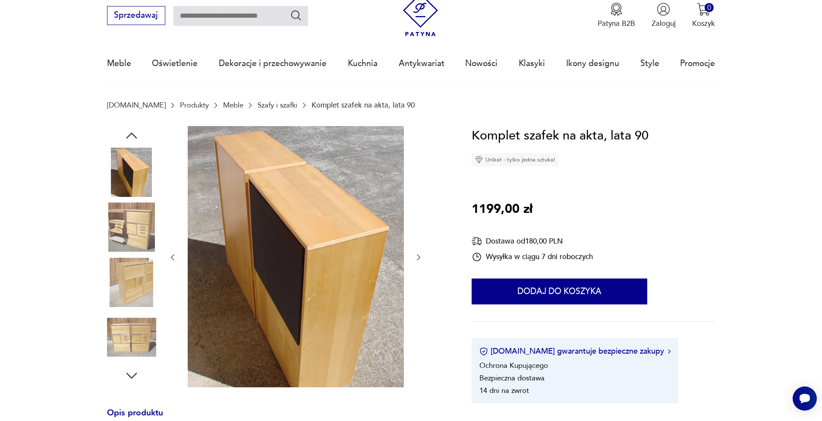
click at [134, 339] on img at bounding box center [131, 336] width 49 height 49
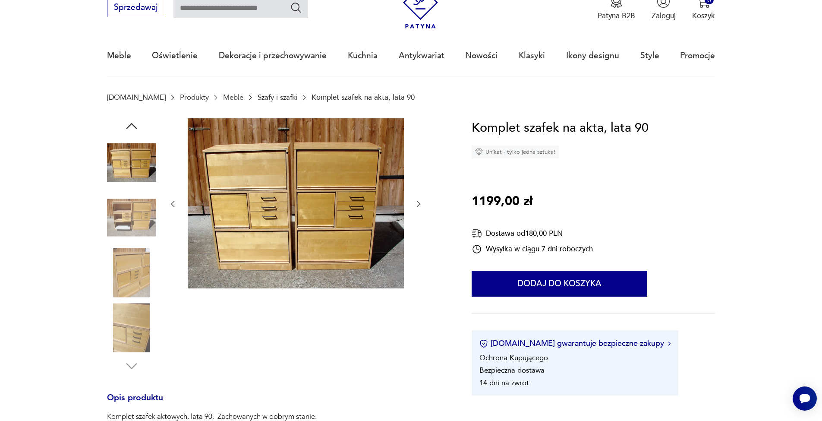
scroll to position [54, 0]
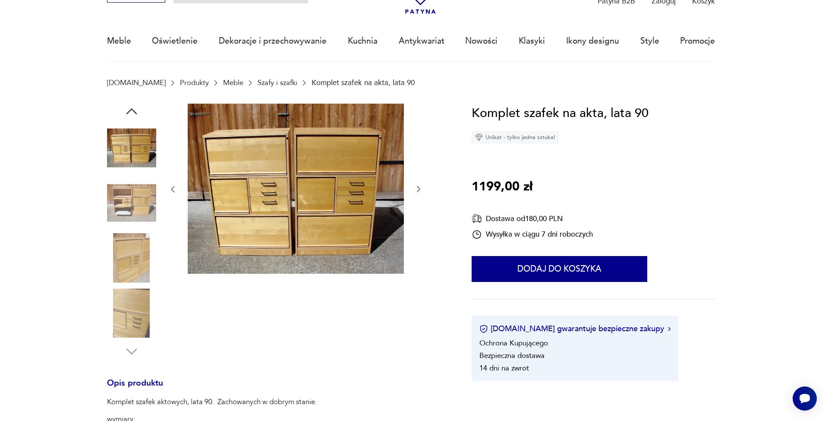
click at [135, 330] on img at bounding box center [131, 312] width 49 height 49
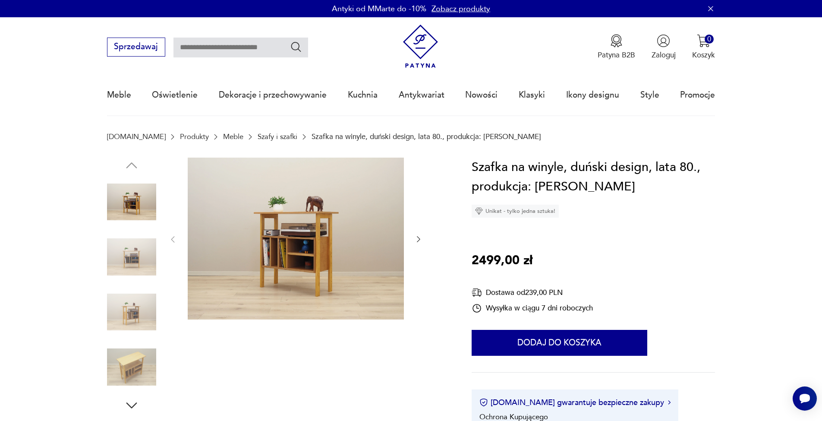
click at [134, 268] on img at bounding box center [131, 256] width 49 height 49
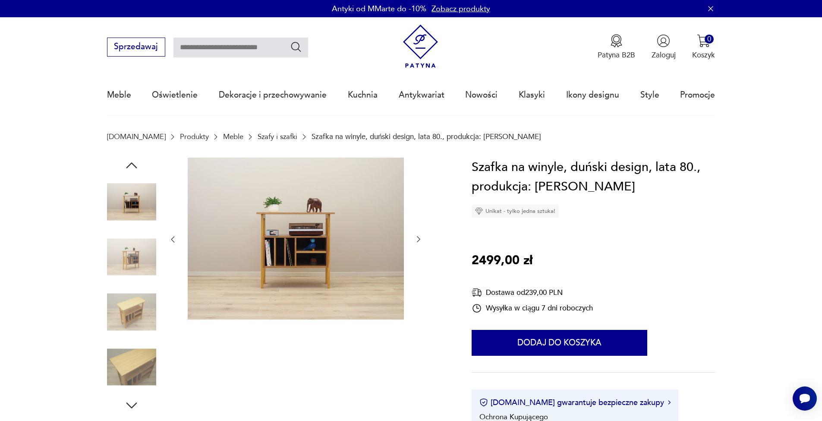
click at [131, 293] on img at bounding box center [131, 311] width 49 height 49
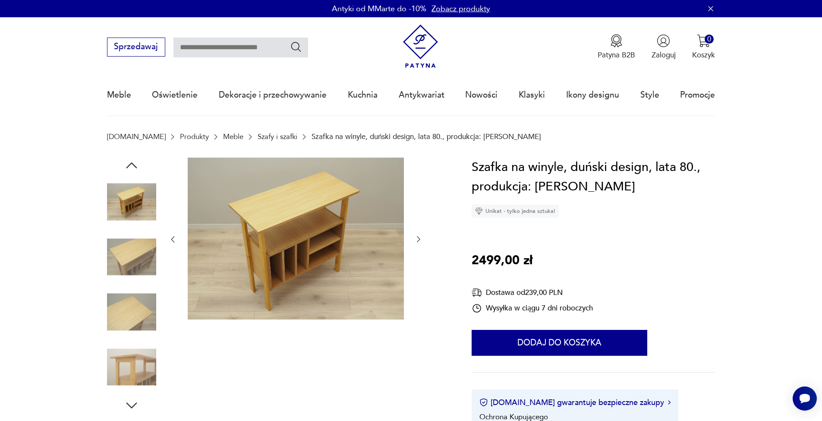
click at [141, 346] on img at bounding box center [131, 366] width 49 height 49
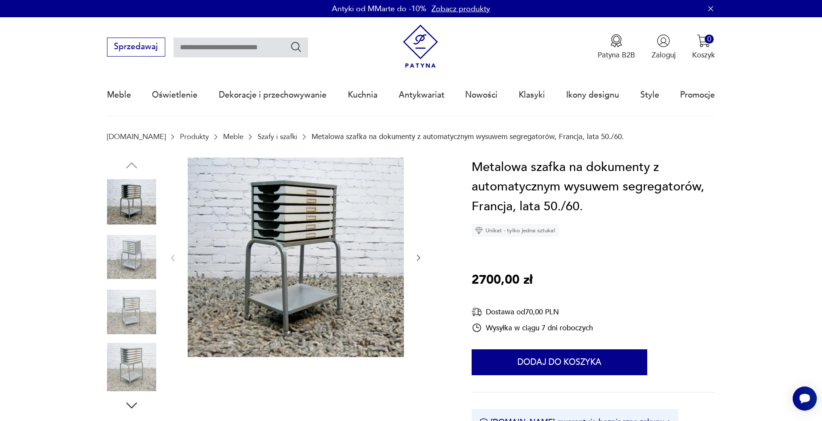
click at [135, 254] on img at bounding box center [131, 256] width 49 height 49
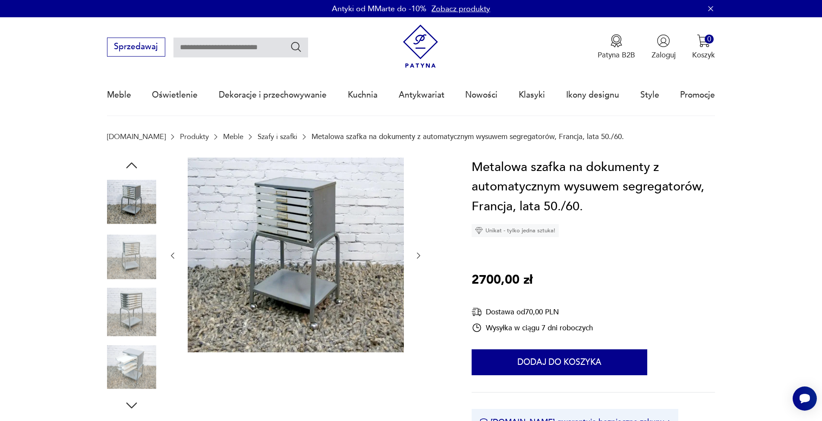
click at [138, 260] on img at bounding box center [131, 256] width 49 height 49
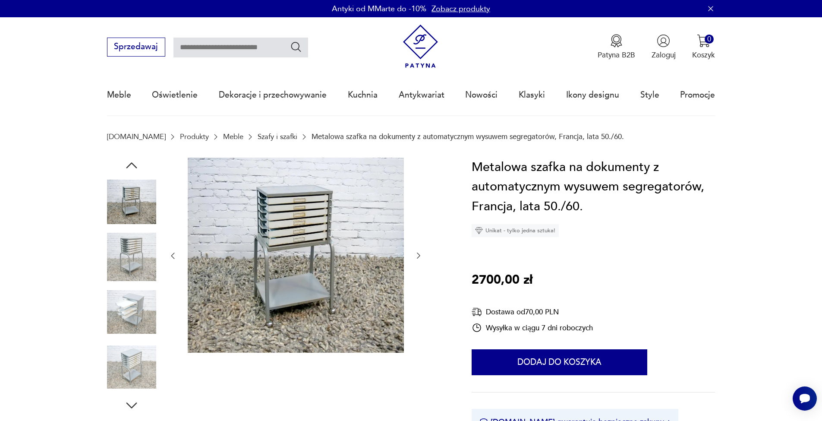
click at [139, 279] on img at bounding box center [131, 256] width 49 height 49
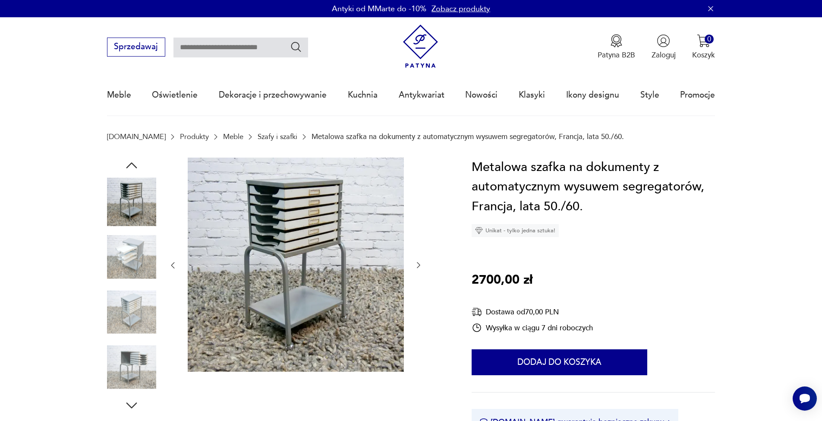
click at [139, 295] on img at bounding box center [131, 311] width 49 height 49
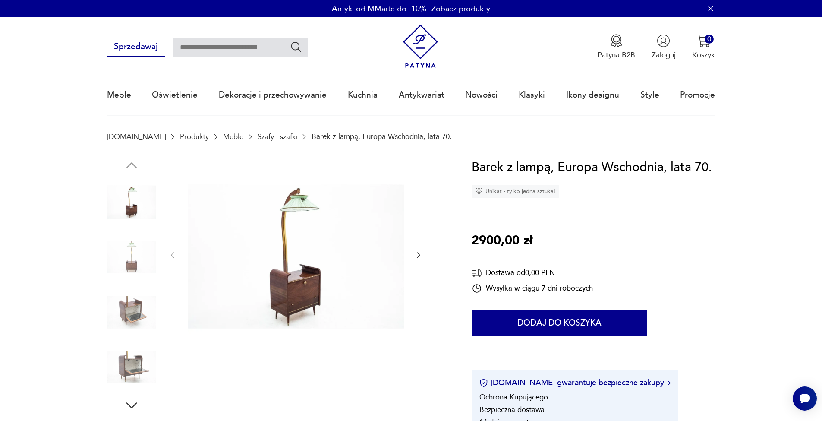
click at [419, 257] on icon "button" at bounding box center [418, 255] width 9 height 9
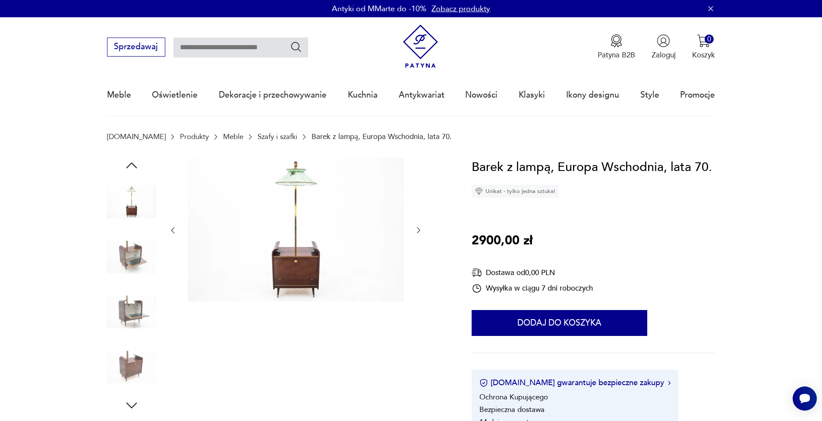
click at [419, 257] on div at bounding box center [295, 230] width 254 height 146
click at [421, 241] on div at bounding box center [295, 230] width 254 height 146
click at [423, 232] on div at bounding box center [277, 284] width 340 height 255
click at [417, 230] on icon "button" at bounding box center [418, 230] width 9 height 9
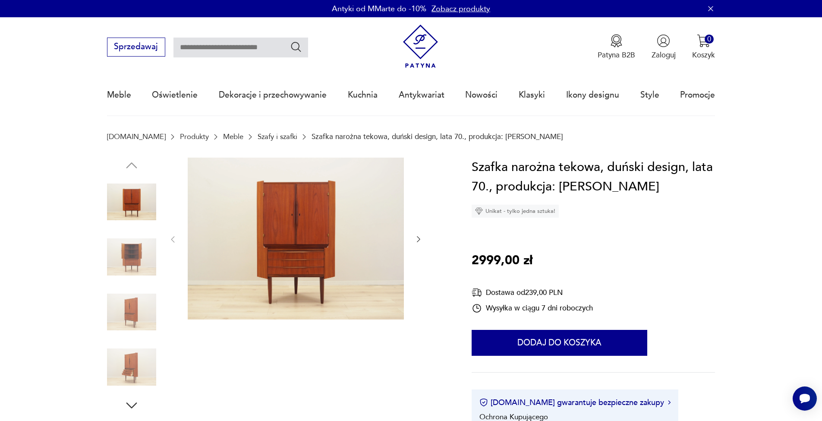
click at [141, 365] on img at bounding box center [131, 366] width 49 height 49
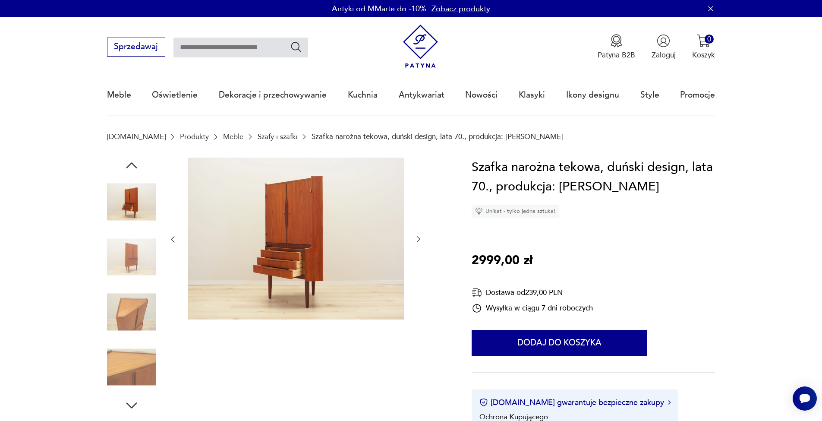
click at [145, 268] on img at bounding box center [131, 256] width 49 height 49
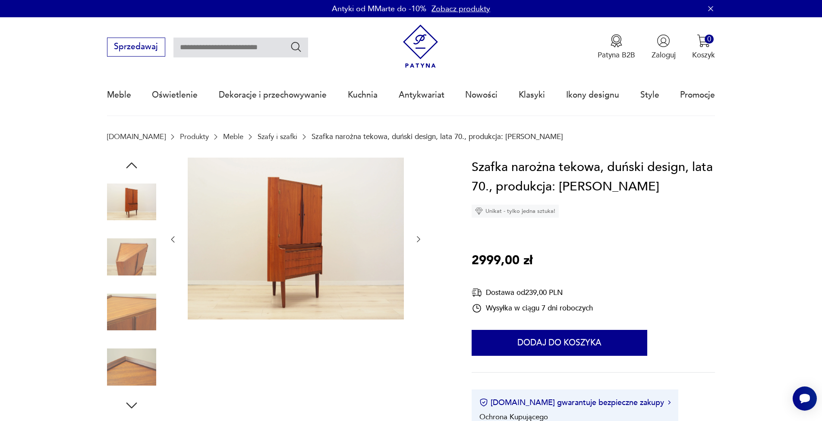
click at [145, 268] on img at bounding box center [131, 256] width 49 height 49
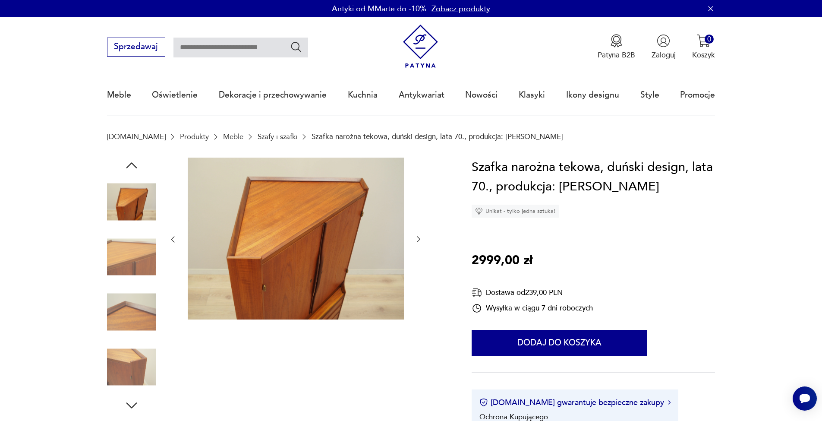
scroll to position [45, 0]
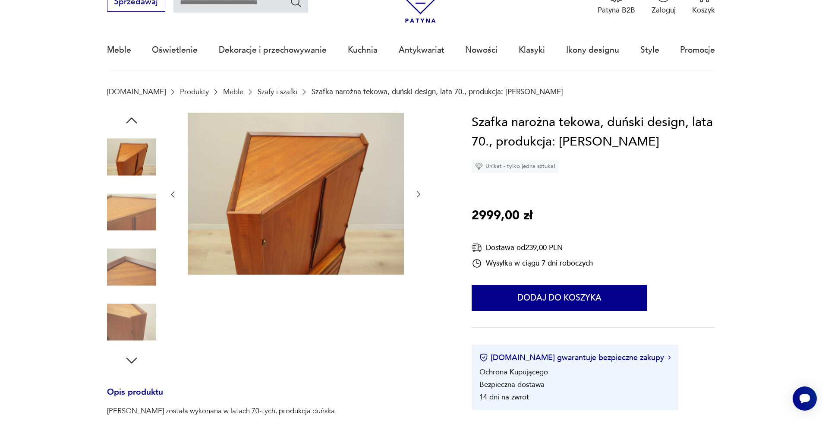
click at [132, 323] on img at bounding box center [131, 321] width 49 height 49
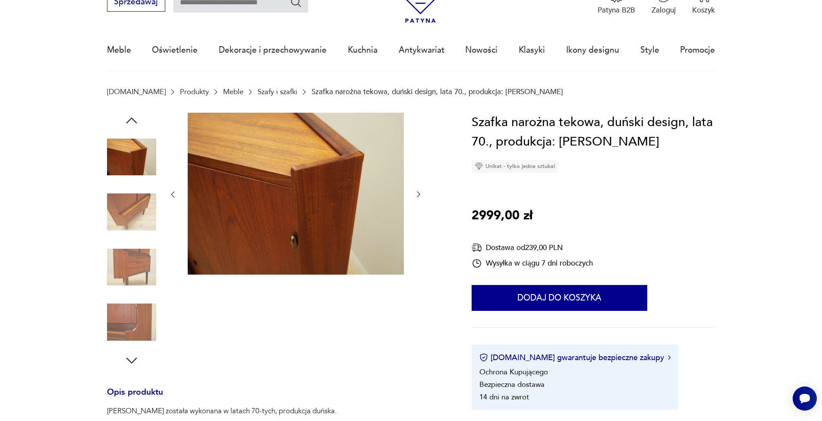
click at [133, 349] on div at bounding box center [131, 240] width 49 height 255
click at [133, 354] on icon "button" at bounding box center [132, 360] width 16 height 16
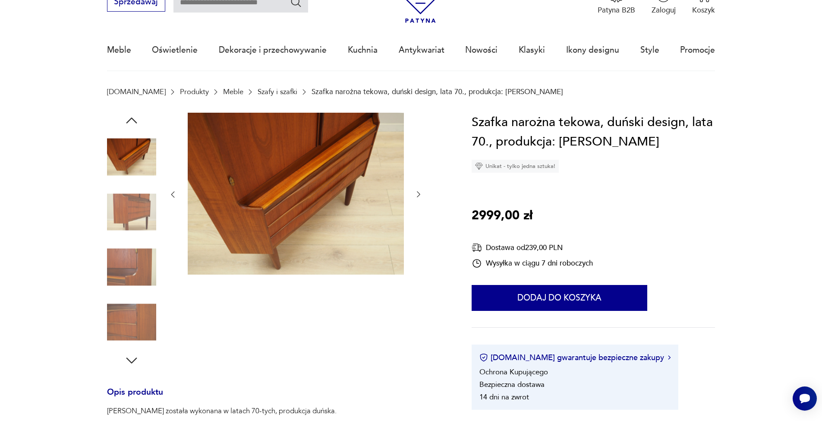
click at [137, 326] on img at bounding box center [131, 321] width 49 height 49
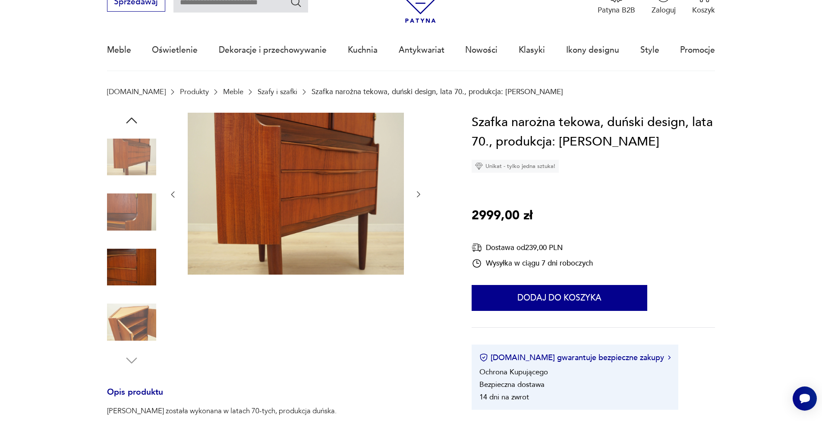
click at [132, 346] on div at bounding box center [131, 321] width 49 height 49
click at [134, 340] on img at bounding box center [131, 321] width 49 height 49
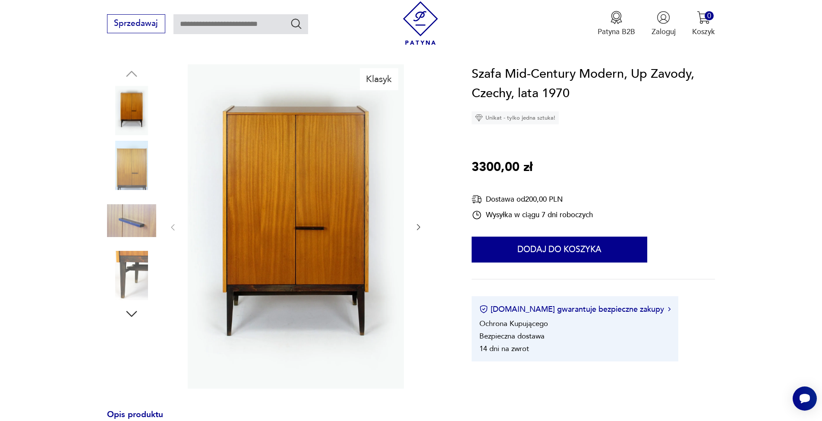
click at [136, 165] on img at bounding box center [131, 165] width 49 height 49
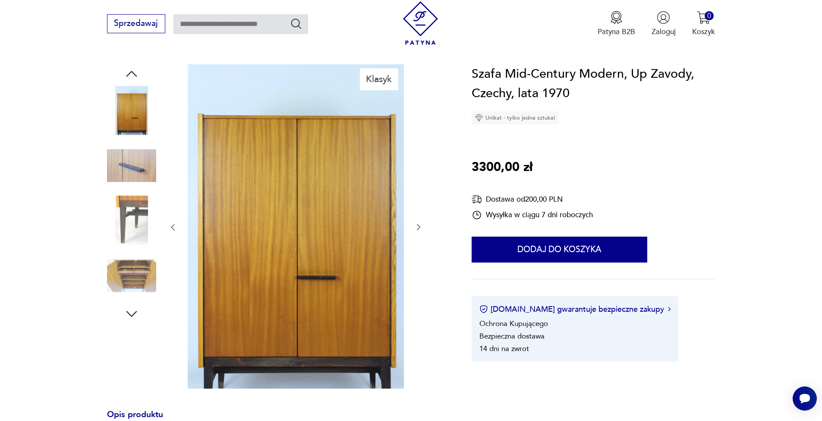
click at [132, 209] on img at bounding box center [131, 220] width 49 height 49
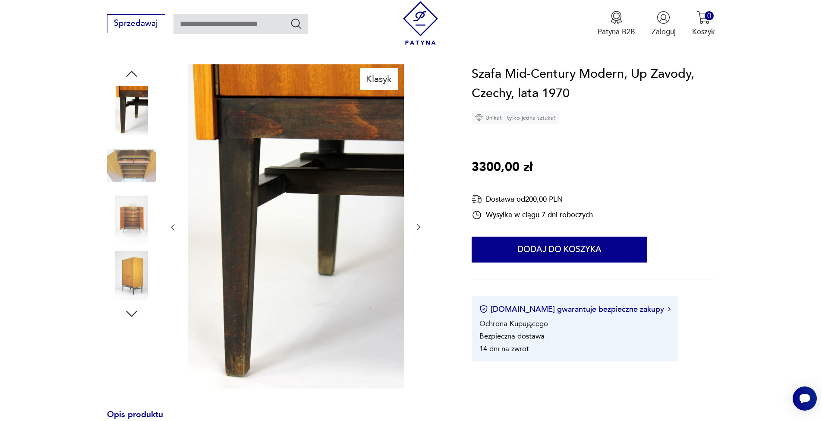
click at [132, 177] on img at bounding box center [131, 165] width 49 height 49
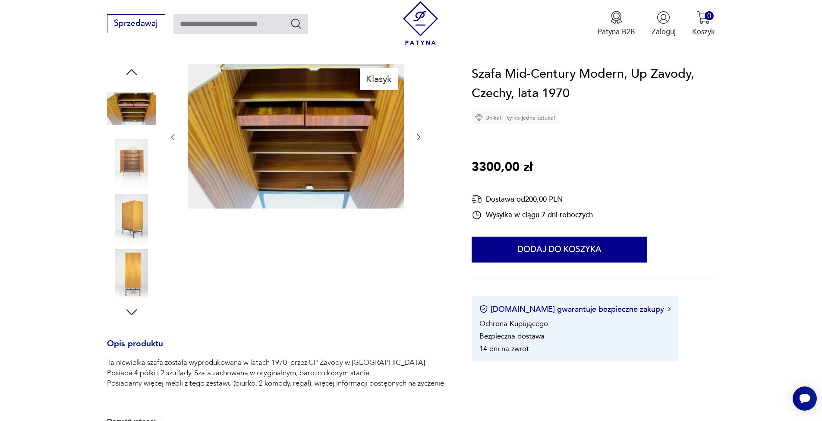
click at [132, 170] on img at bounding box center [131, 163] width 49 height 49
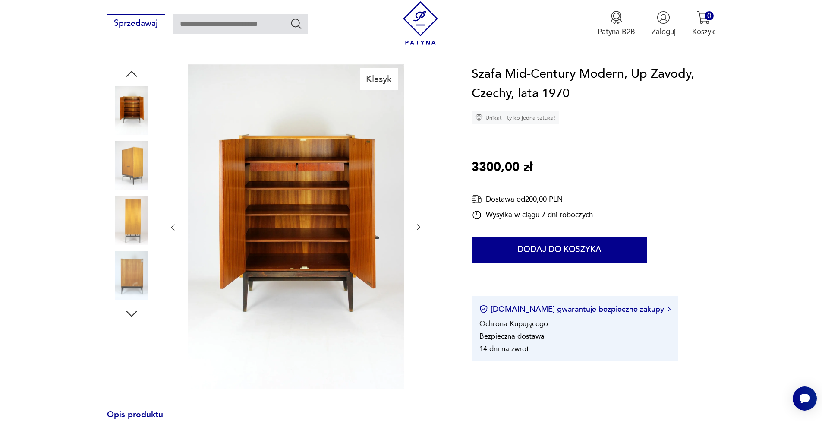
click at [129, 243] on img at bounding box center [131, 220] width 49 height 49
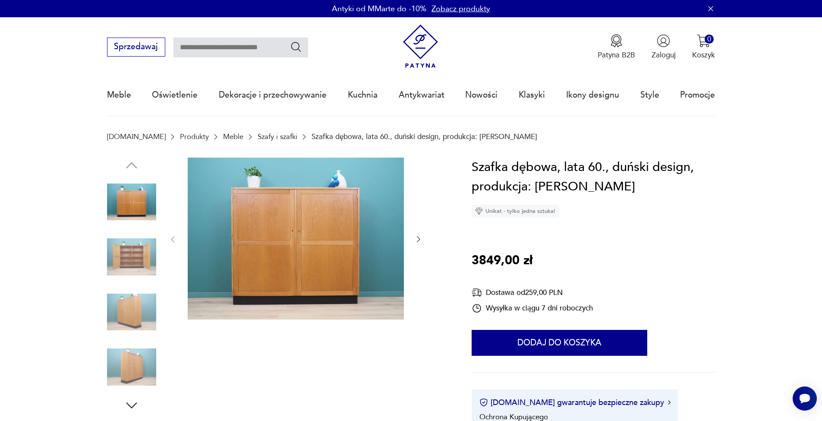
click at [144, 267] on img at bounding box center [131, 256] width 49 height 49
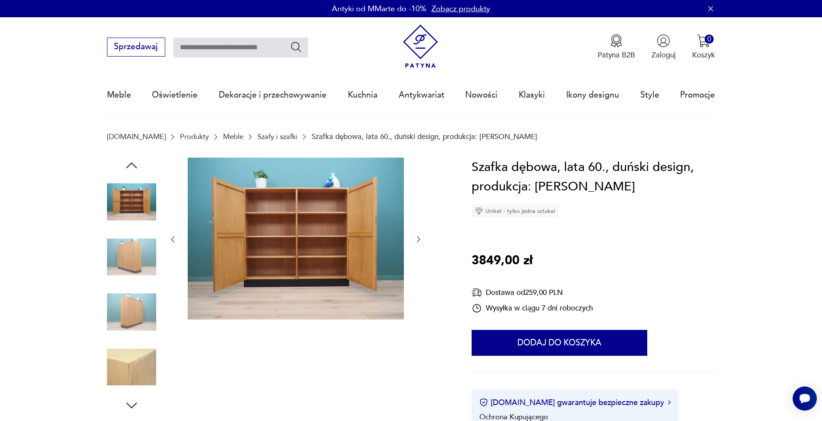
click at [141, 281] on img at bounding box center [131, 256] width 49 height 49
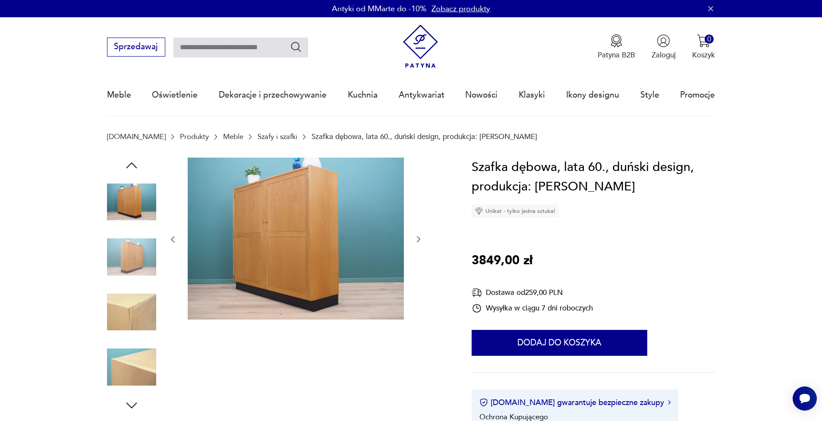
click at [140, 194] on img at bounding box center [131, 201] width 49 height 49
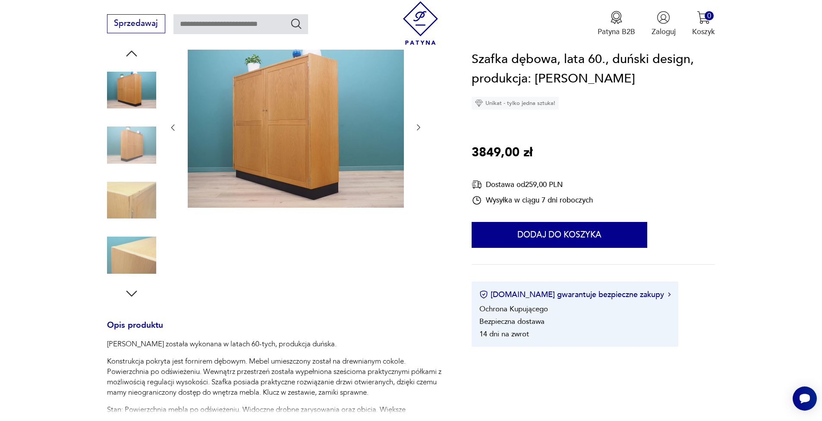
click at [146, 138] on img at bounding box center [131, 144] width 49 height 49
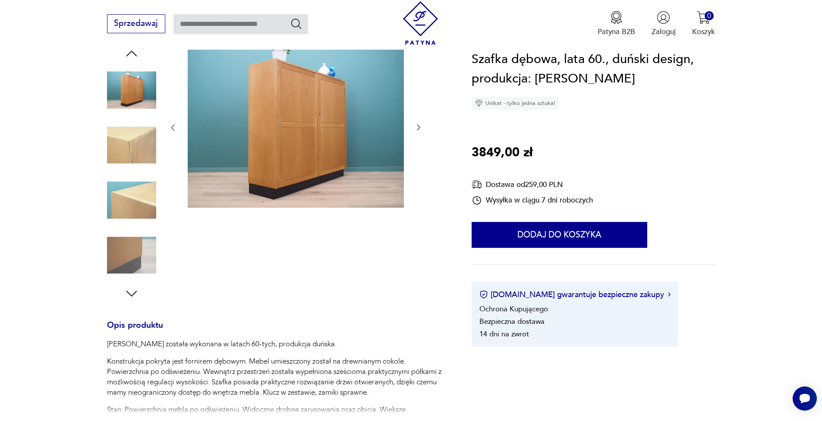
click at [174, 126] on icon "button" at bounding box center [172, 127] width 9 height 9
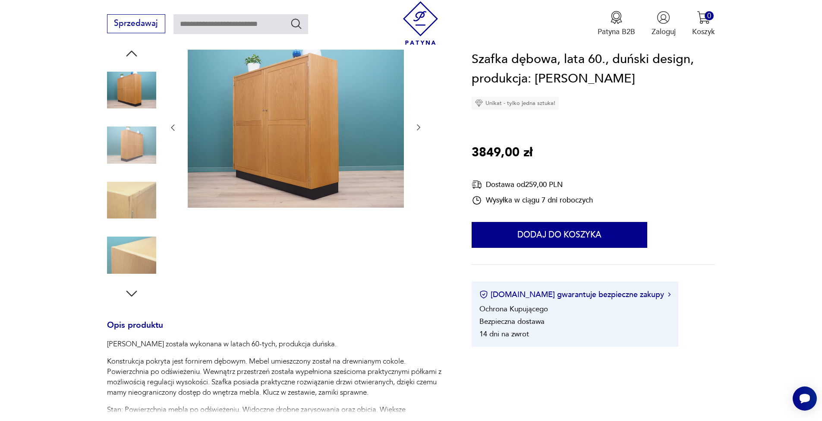
click at [174, 126] on icon "button" at bounding box center [172, 127] width 9 height 9
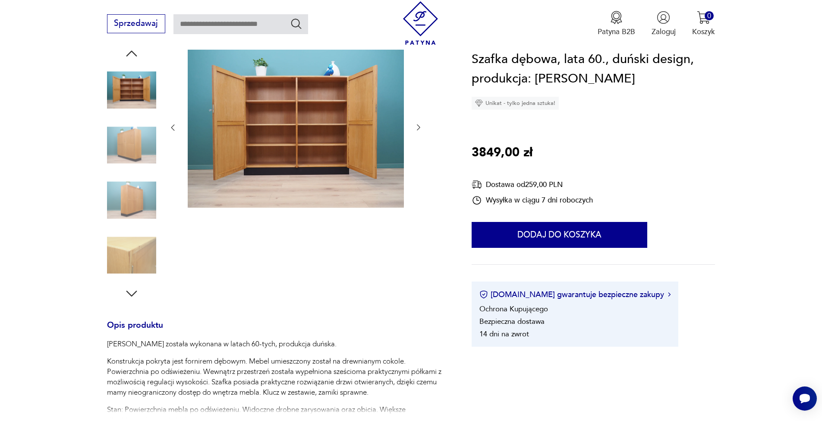
click at [174, 126] on icon "button" at bounding box center [172, 127] width 9 height 9
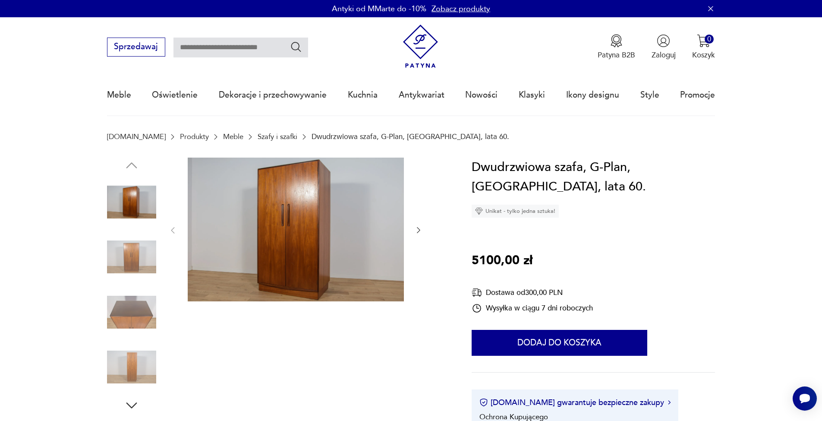
click at [140, 261] on img at bounding box center [131, 256] width 49 height 49
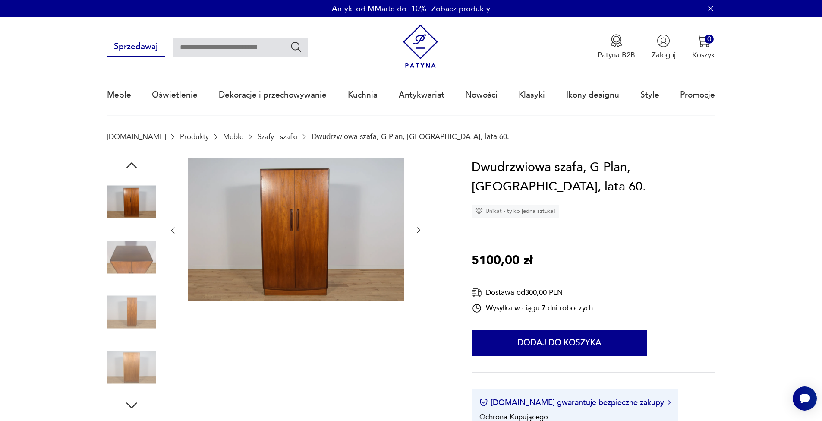
click at [142, 269] on img at bounding box center [131, 256] width 49 height 49
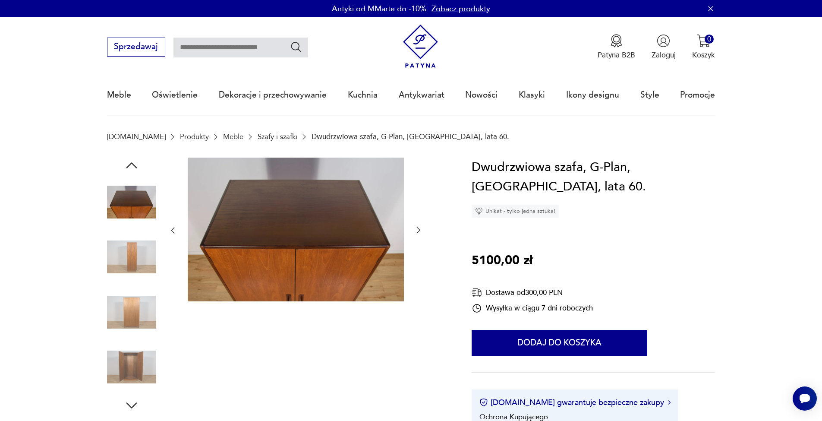
click at [150, 310] on img at bounding box center [131, 311] width 49 height 49
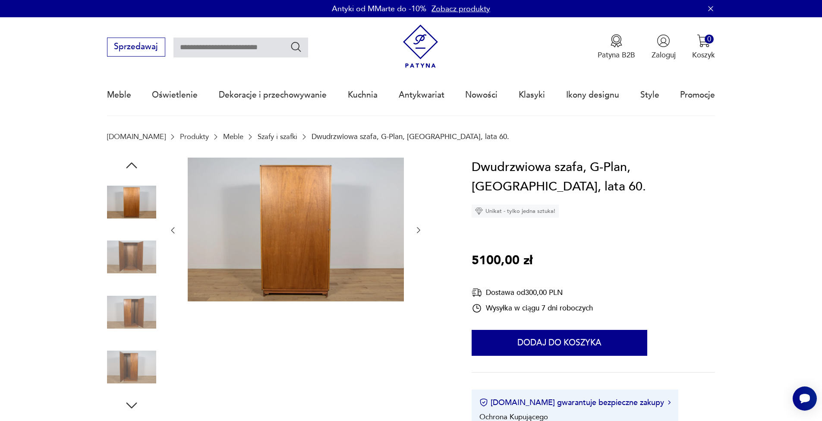
click at [138, 246] on img at bounding box center [131, 256] width 49 height 49
